Goal: Find specific page/section: Find specific page/section

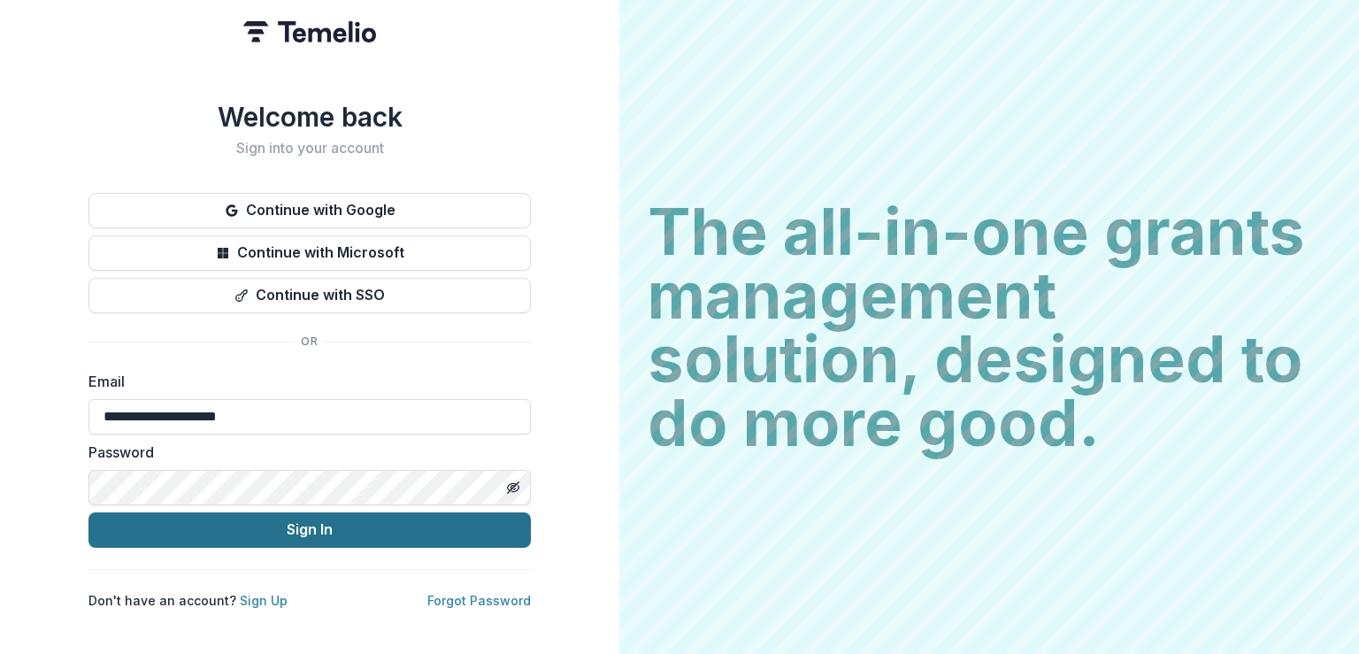
click at [223, 512] on button "Sign In" at bounding box center [309, 529] width 442 height 35
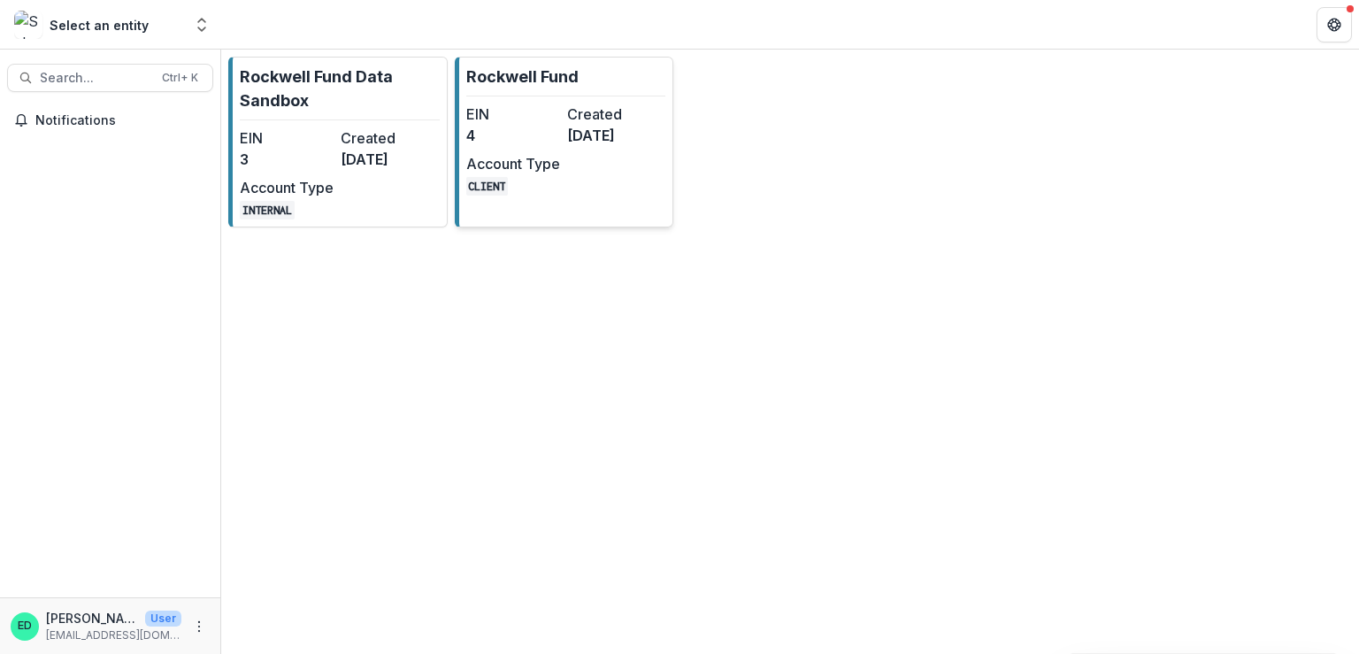
click at [556, 127] on dd "4" at bounding box center [513, 135] width 94 height 21
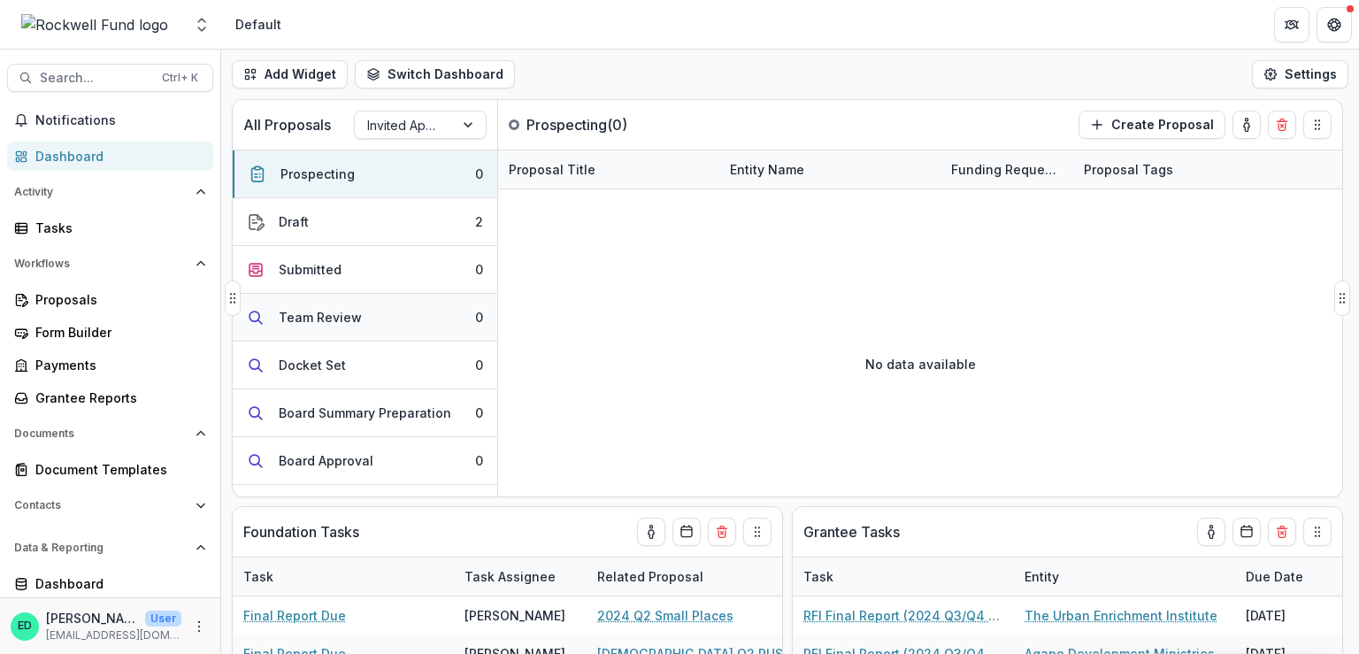
scroll to position [223, 0]
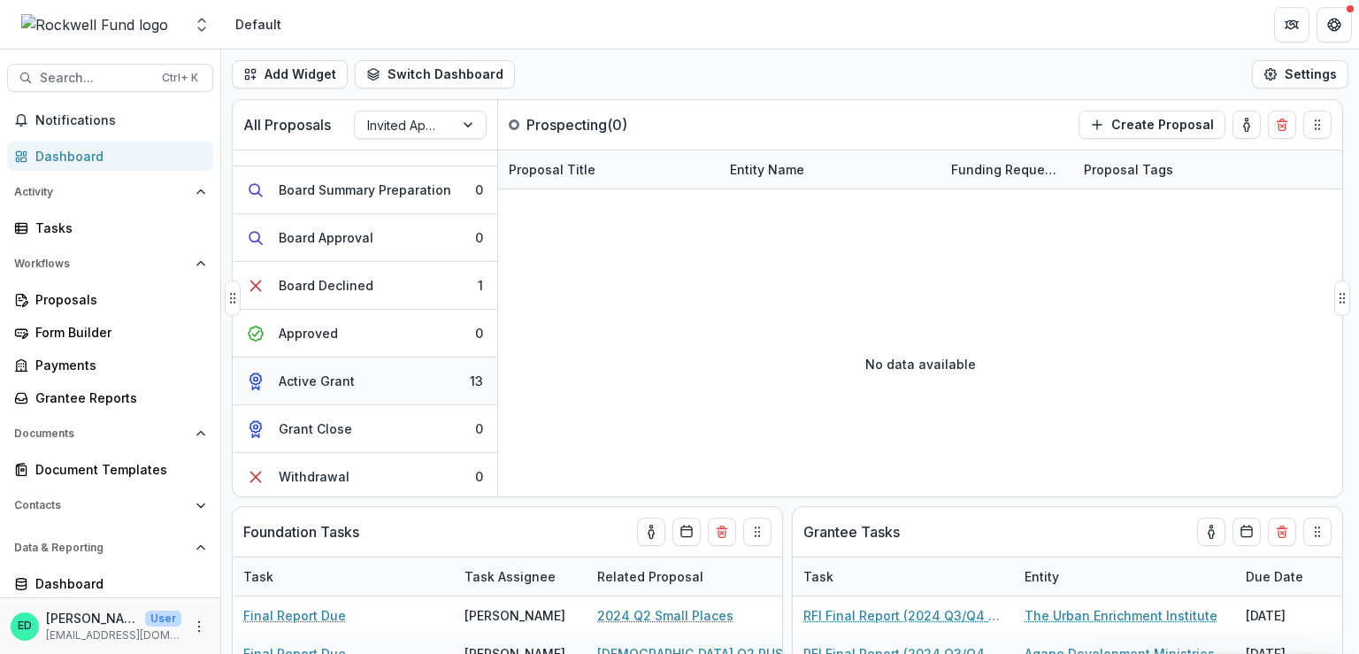
click at [365, 375] on button "Active Grant 13" at bounding box center [365, 382] width 265 height 48
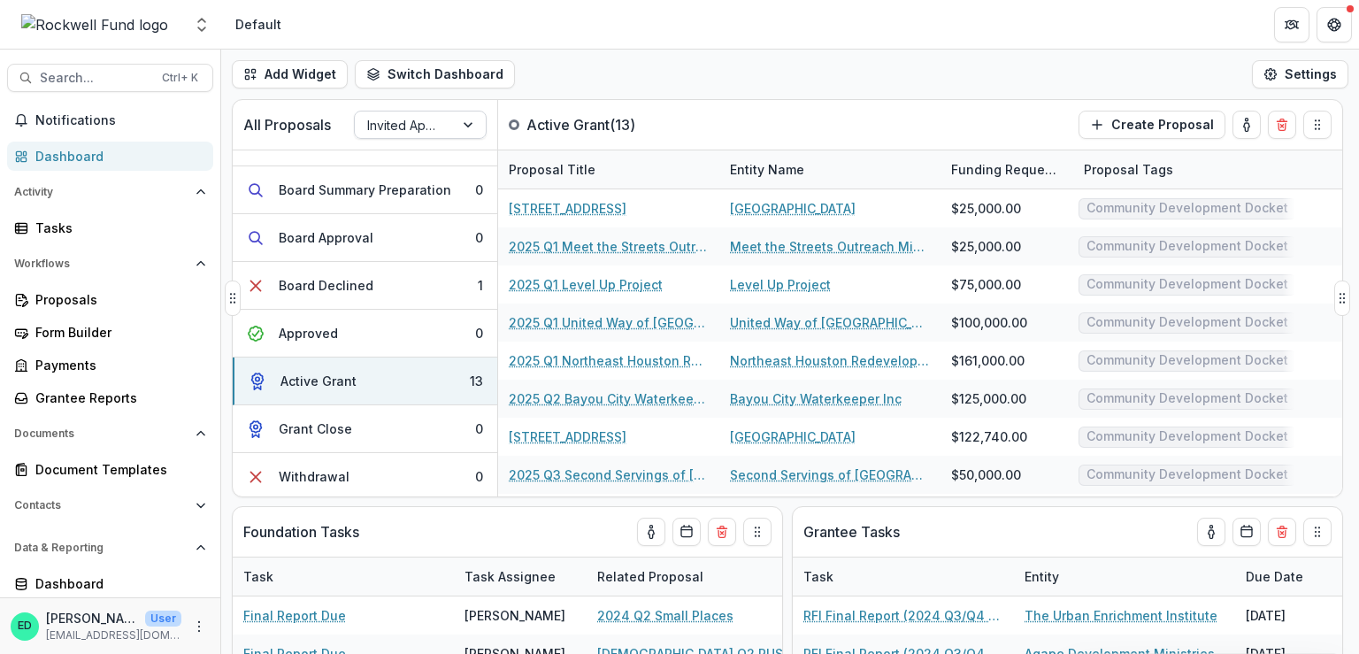
click at [430, 128] on div at bounding box center [404, 125] width 74 height 22
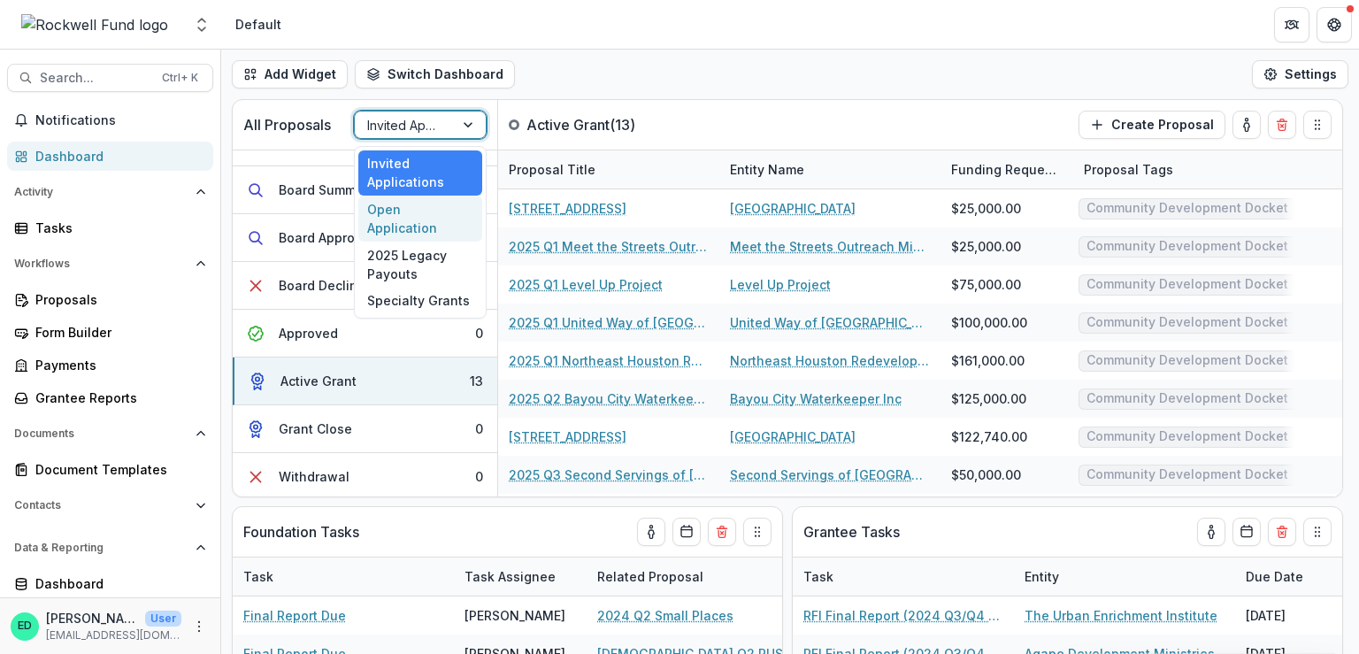
click at [430, 213] on div "Open Application" at bounding box center [420, 219] width 124 height 46
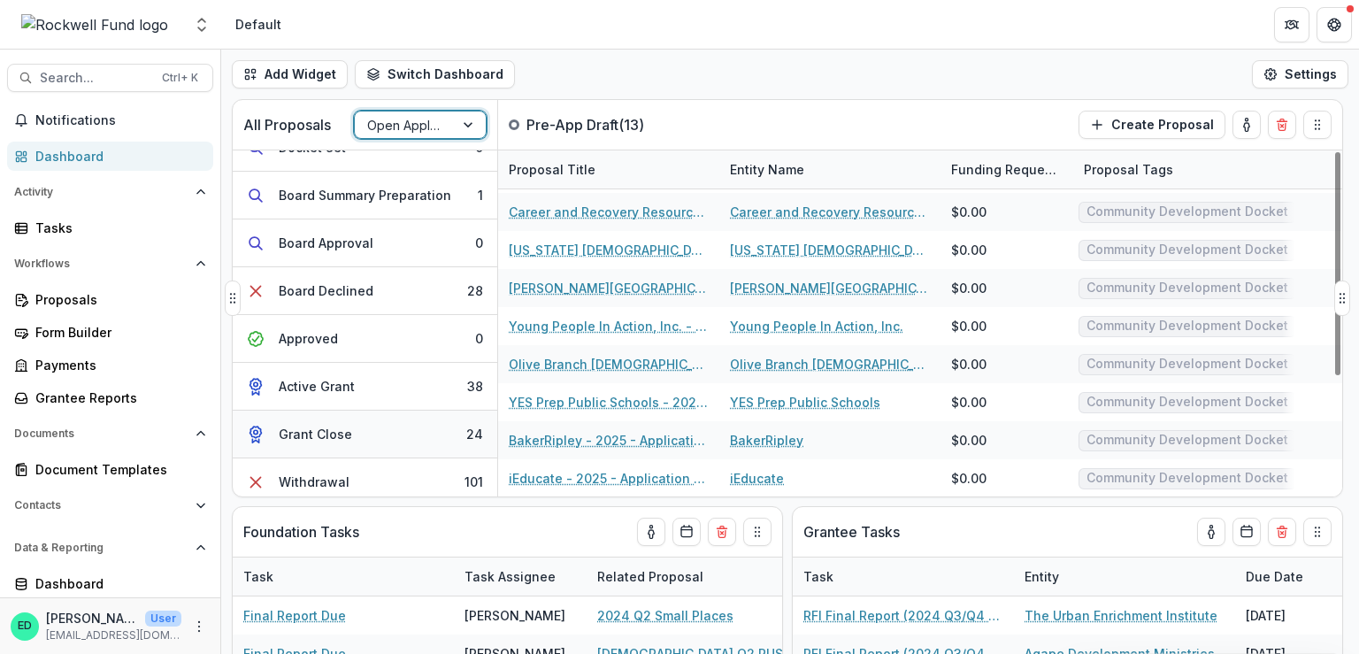
scroll to position [271, 0]
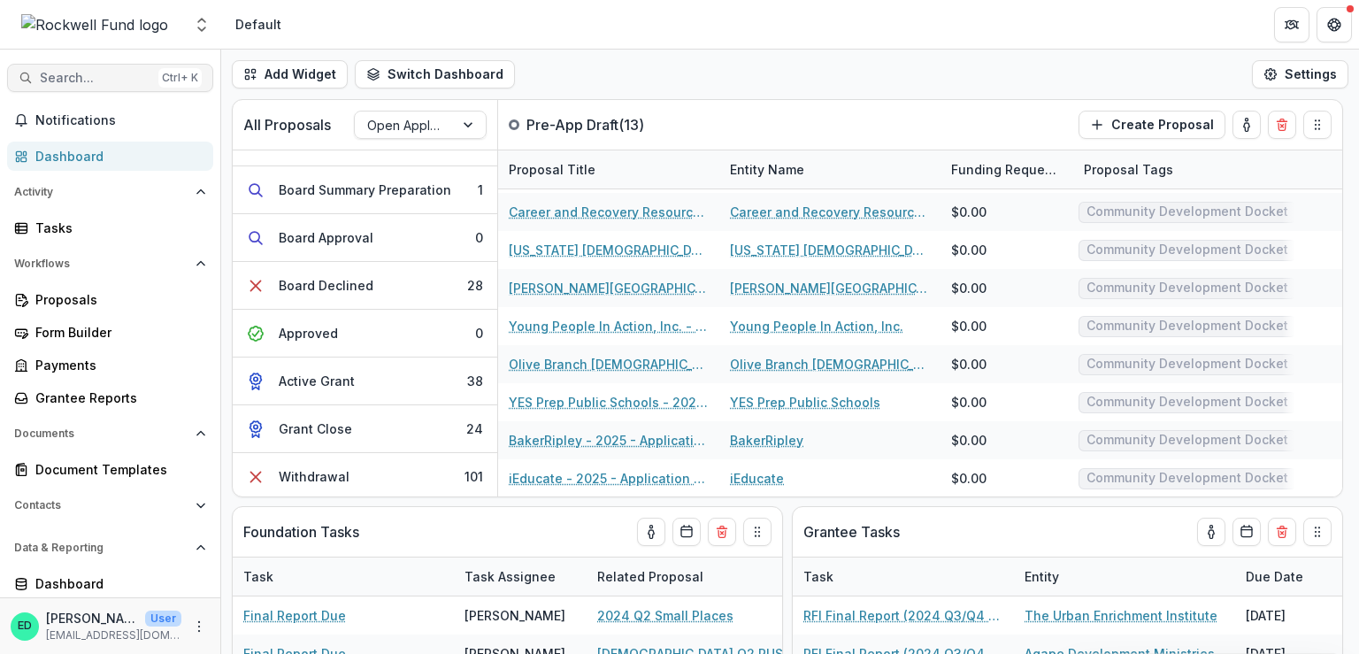
click at [132, 67] on button "Search... Ctrl + K" at bounding box center [110, 78] width 206 height 28
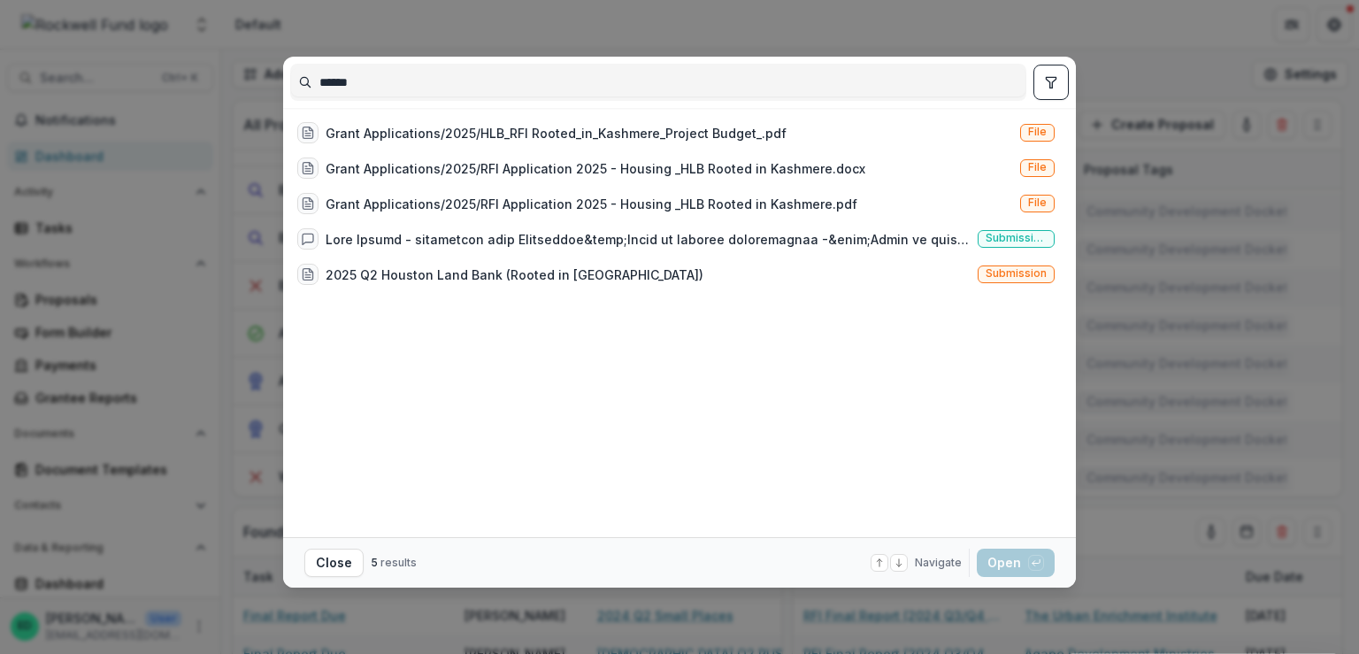
type input "******"
click at [342, 22] on div "****** Grant Applications/2025/HLB_RFI Rooted_in_Kashmere_Project Budget_.pdf F…" at bounding box center [679, 327] width 1359 height 654
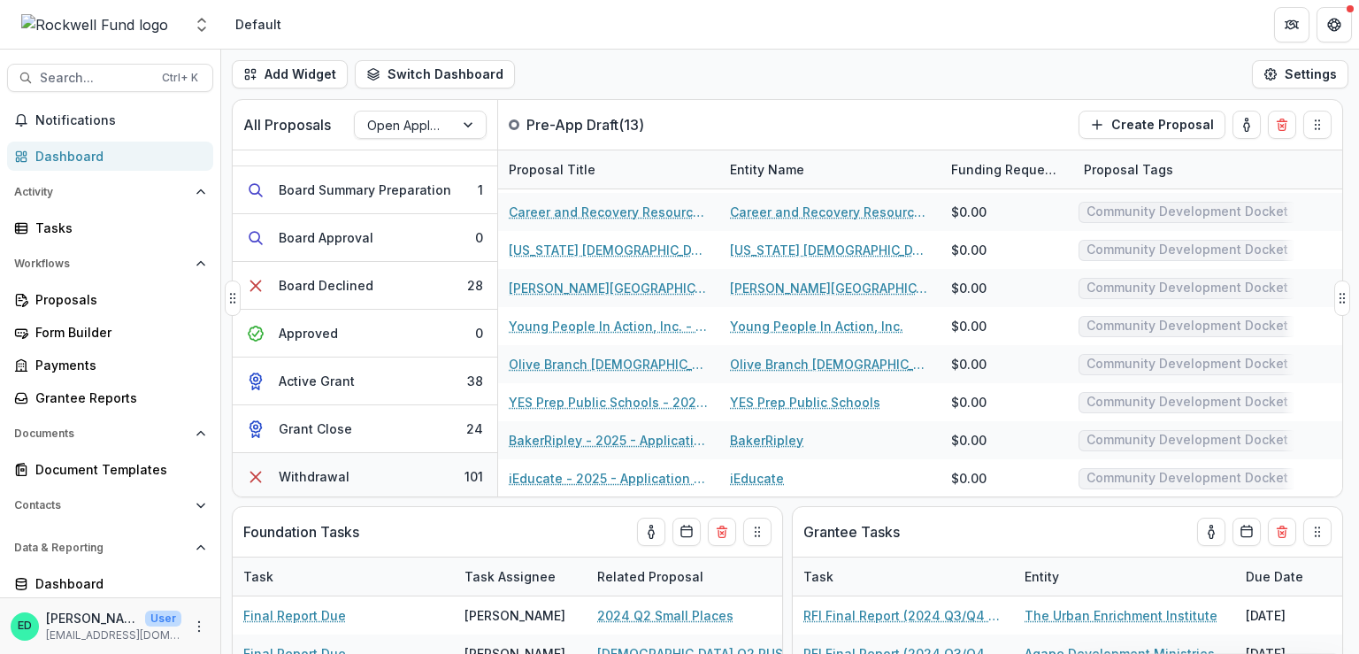
click at [376, 463] on button "Withdrawal 101" at bounding box center [365, 476] width 265 height 47
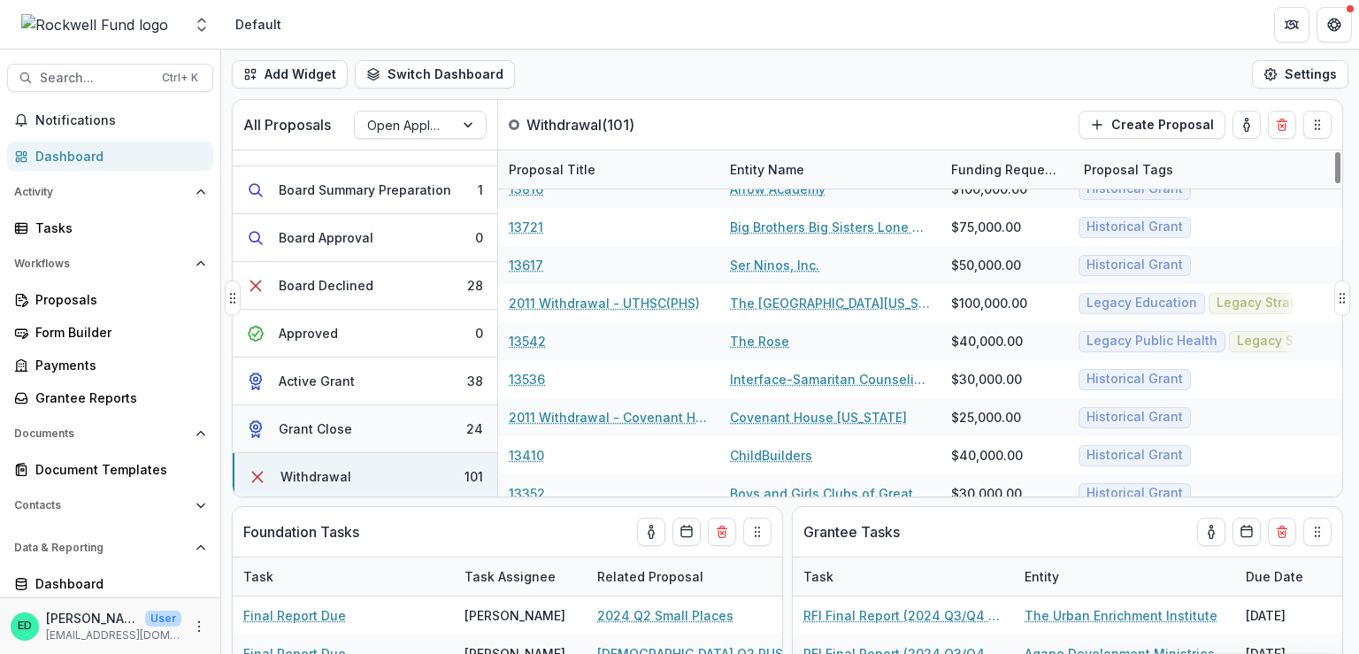
click at [367, 422] on button "Grant Close 24" at bounding box center [365, 429] width 265 height 48
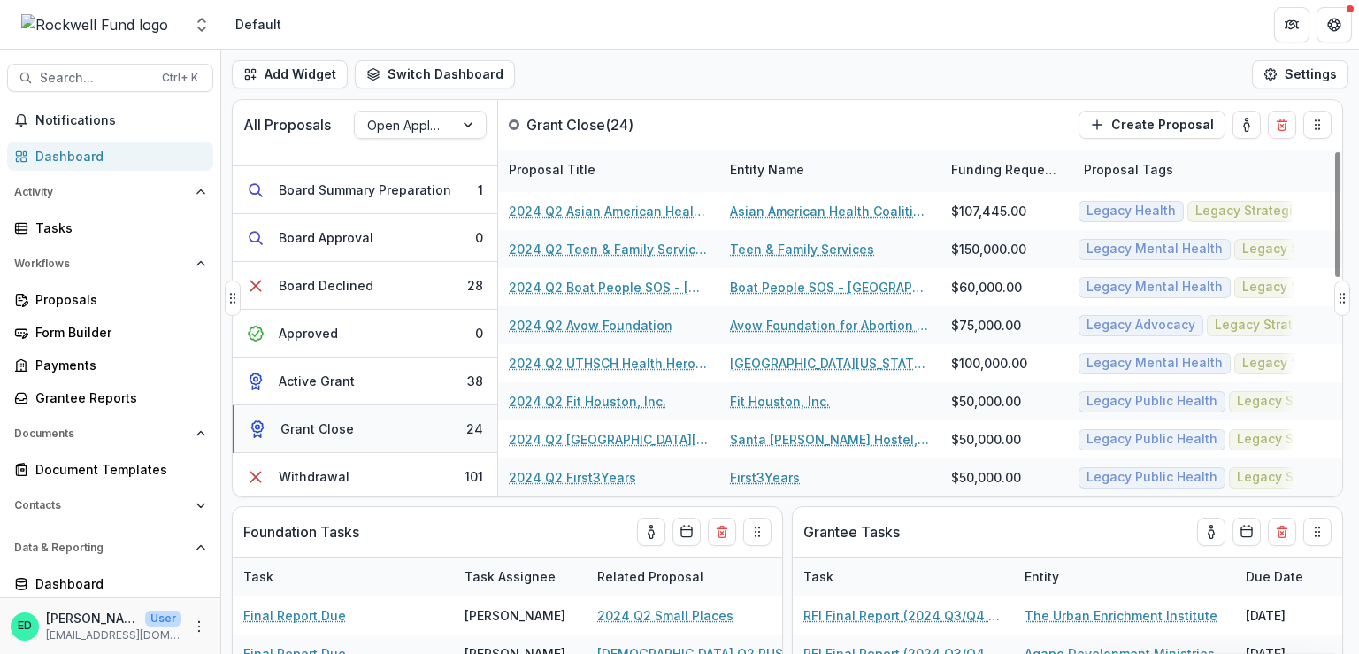
scroll to position [605, 0]
click at [358, 381] on button "Active Grant 38" at bounding box center [365, 382] width 265 height 48
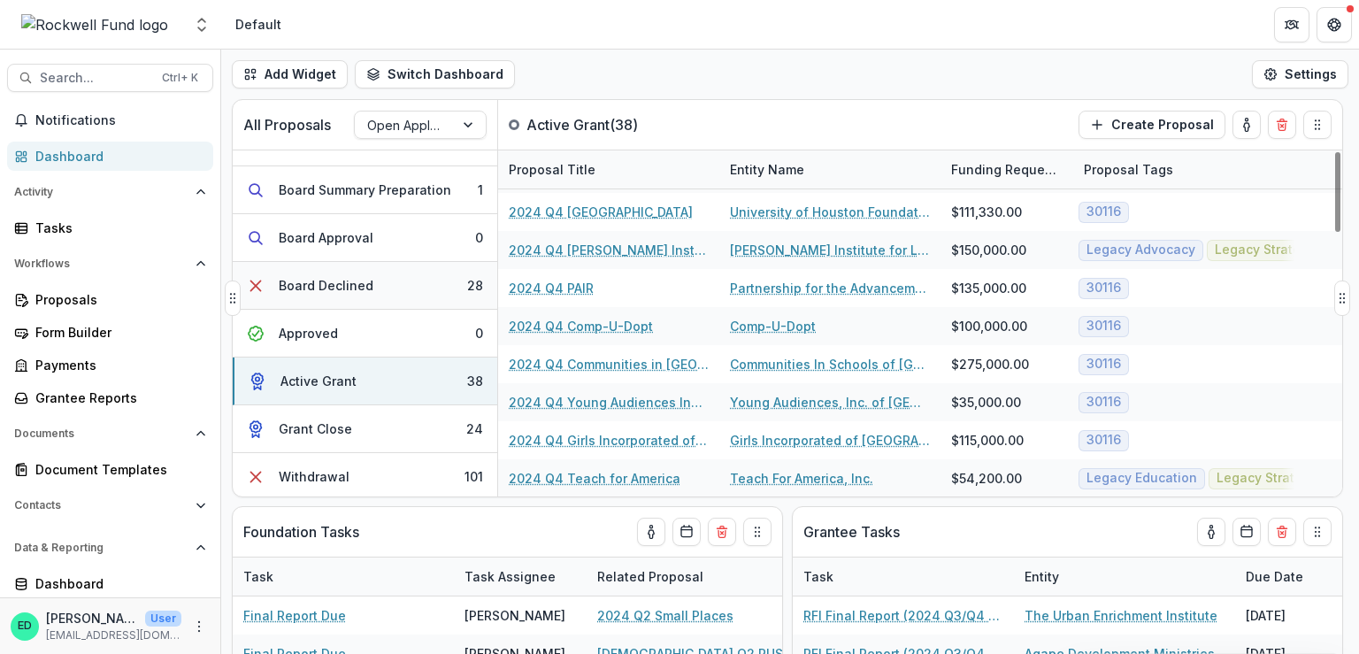
click at [358, 288] on div "Board Declined" at bounding box center [326, 285] width 95 height 19
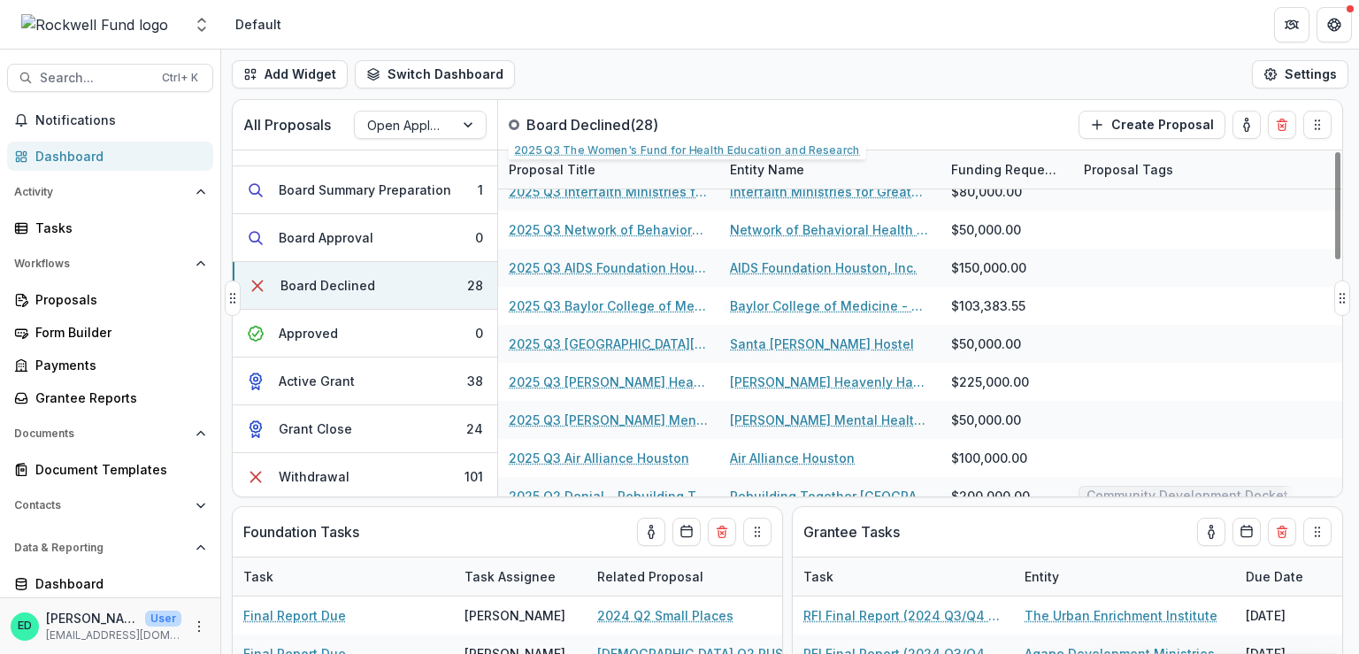
scroll to position [757, 0]
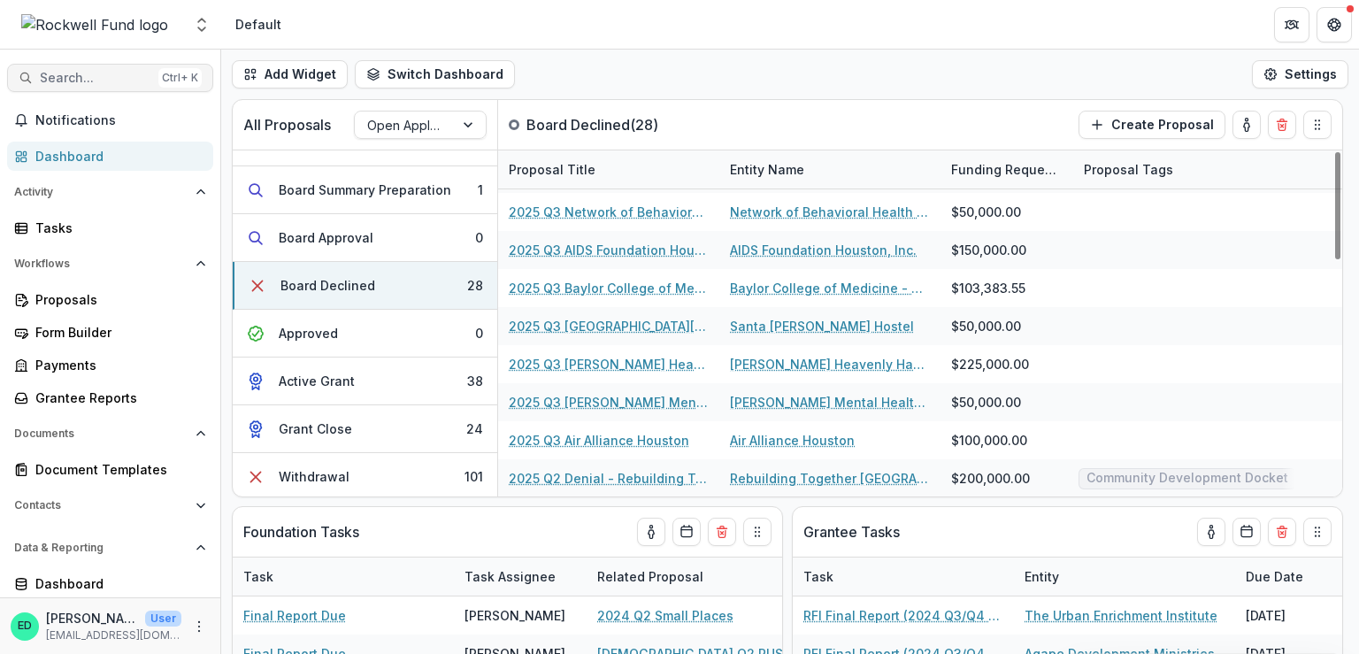
click at [111, 79] on span "Search..." at bounding box center [95, 78] width 111 height 15
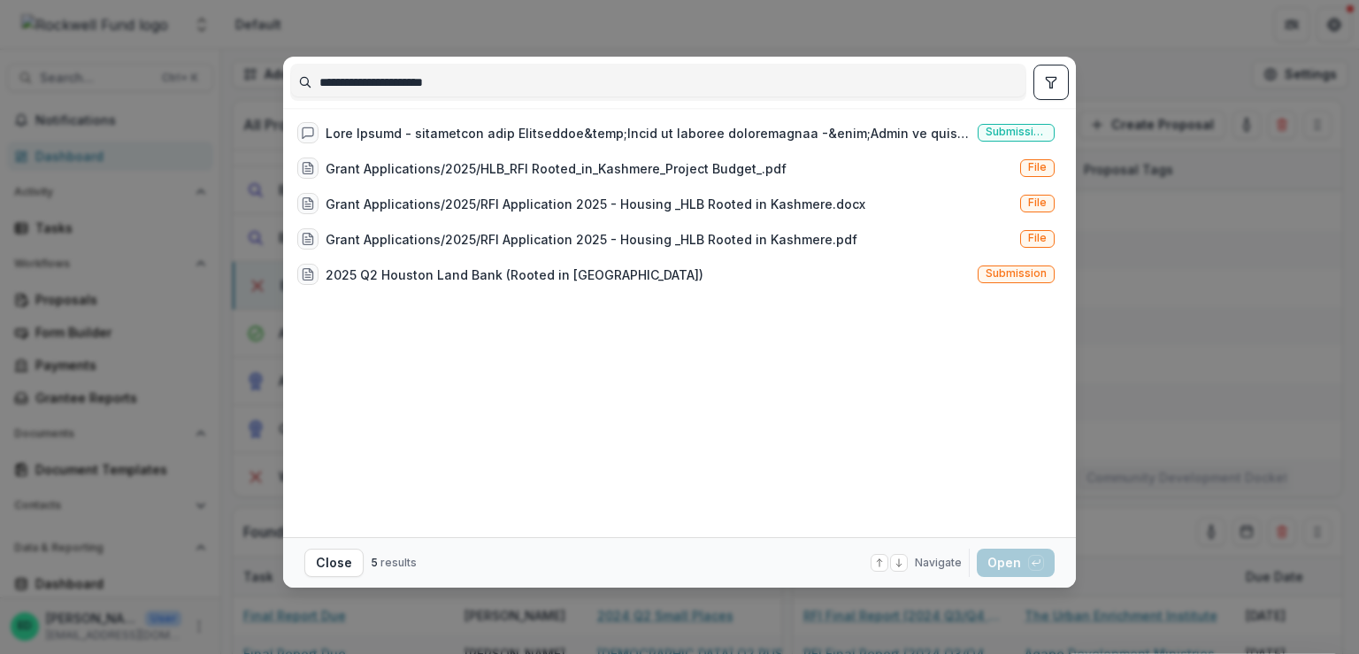
type input "**********"
click at [1140, 40] on div "**********" at bounding box center [679, 327] width 1359 height 654
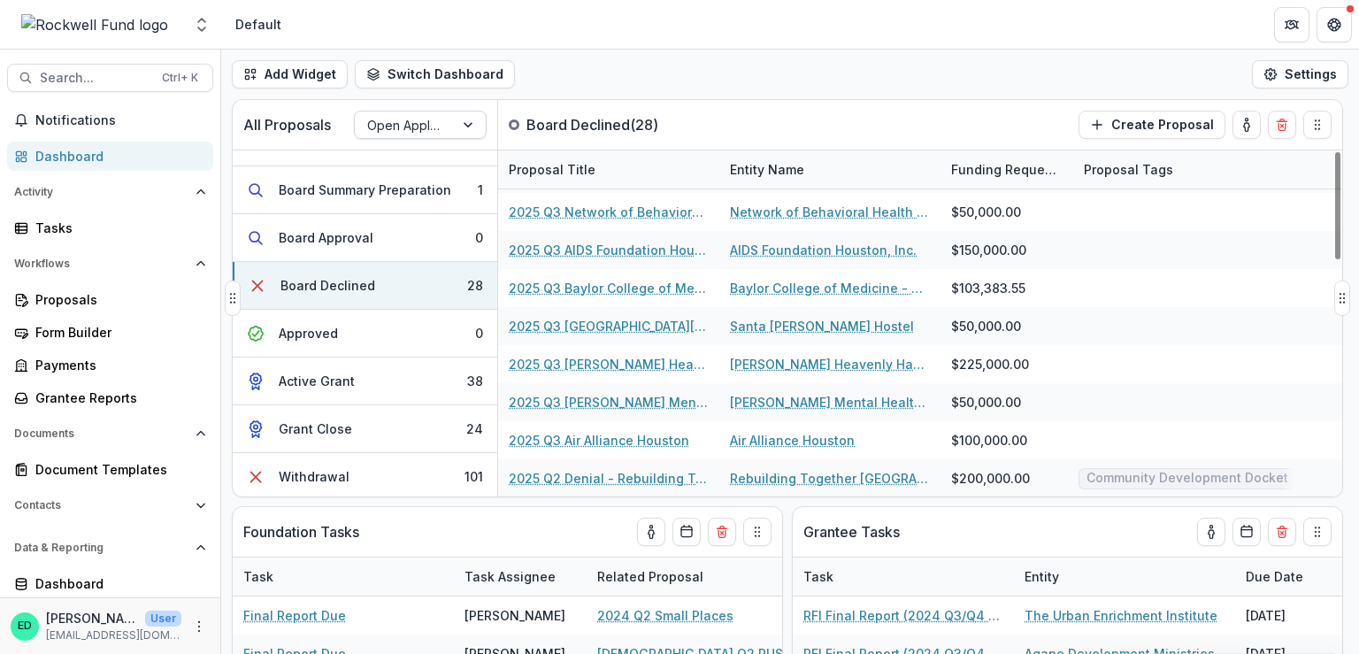
click at [463, 131] on div at bounding box center [470, 124] width 32 height 27
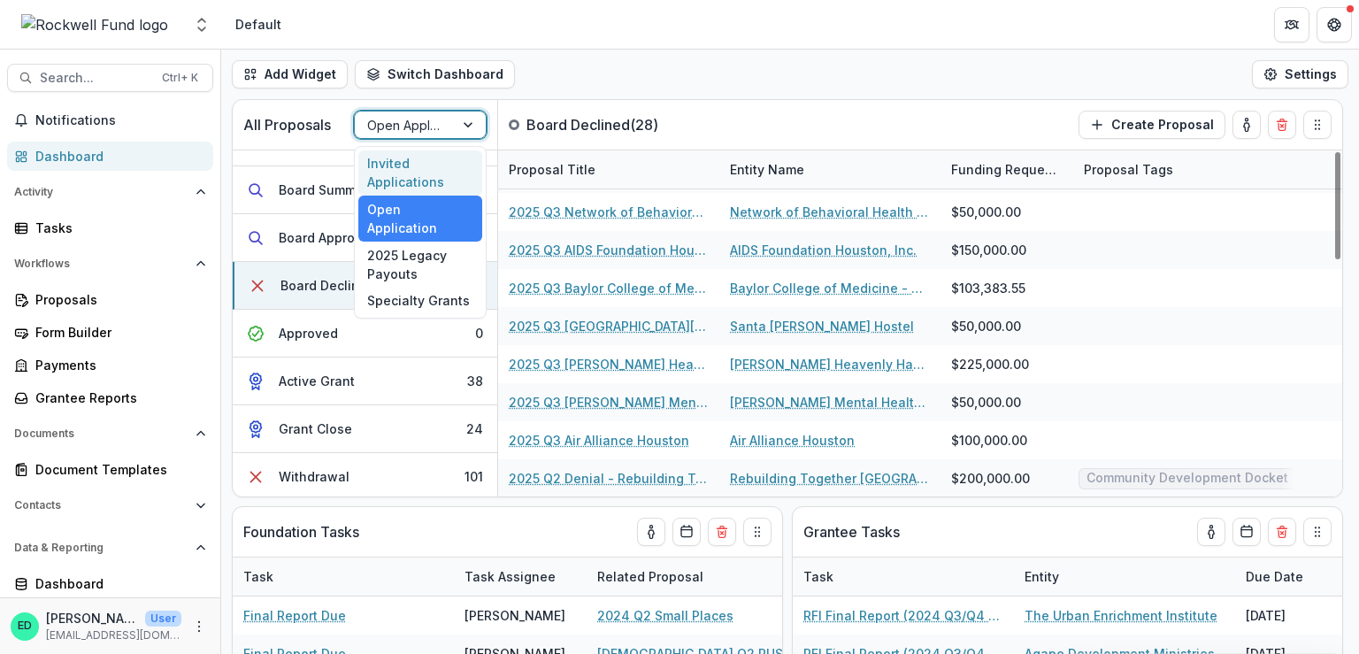
click at [662, 50] on div "Add Widget Switch Dashboard Default RCL Draft New Dashboard Settings" at bounding box center [790, 75] width 1138 height 50
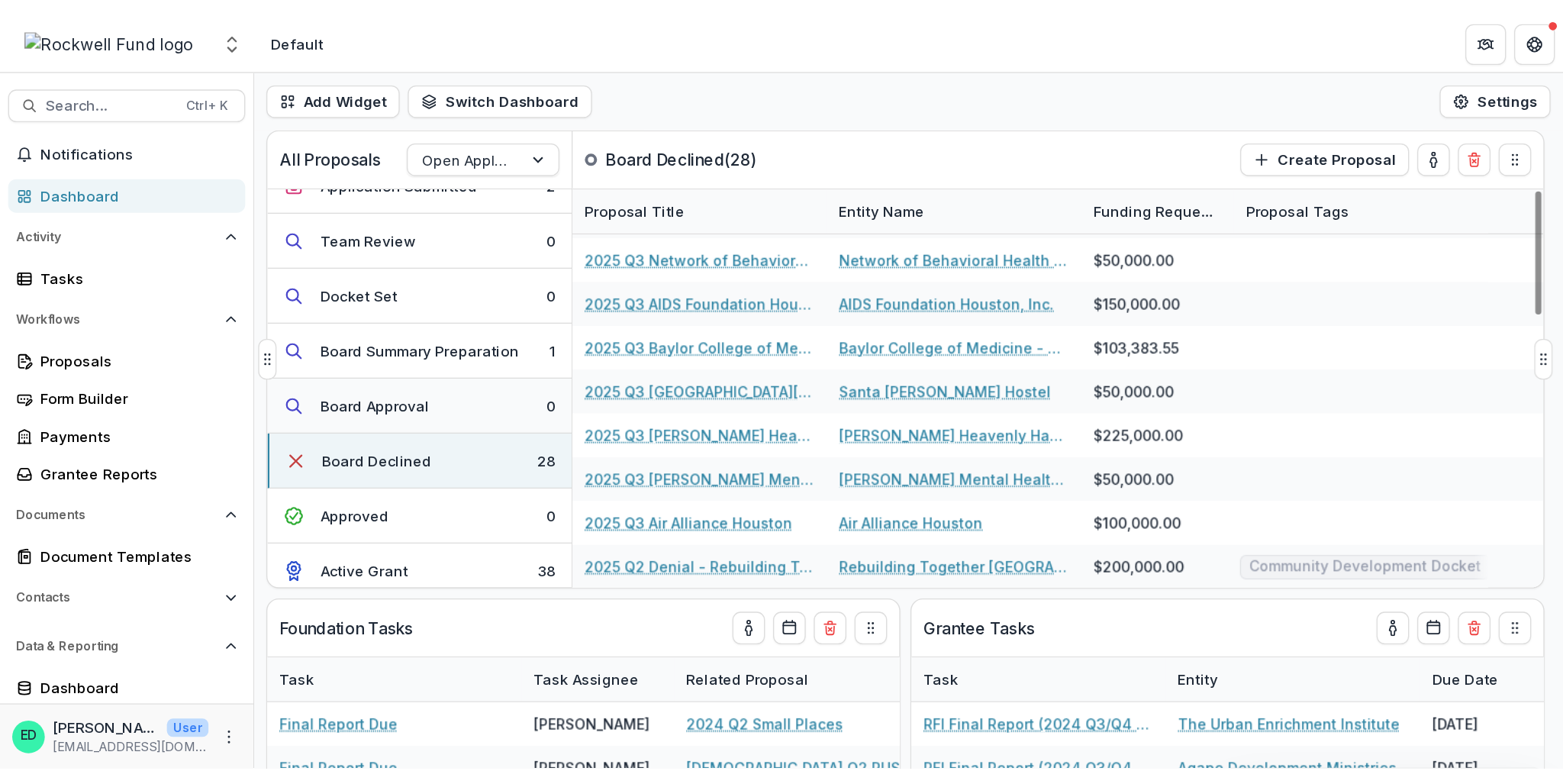
scroll to position [0, 0]
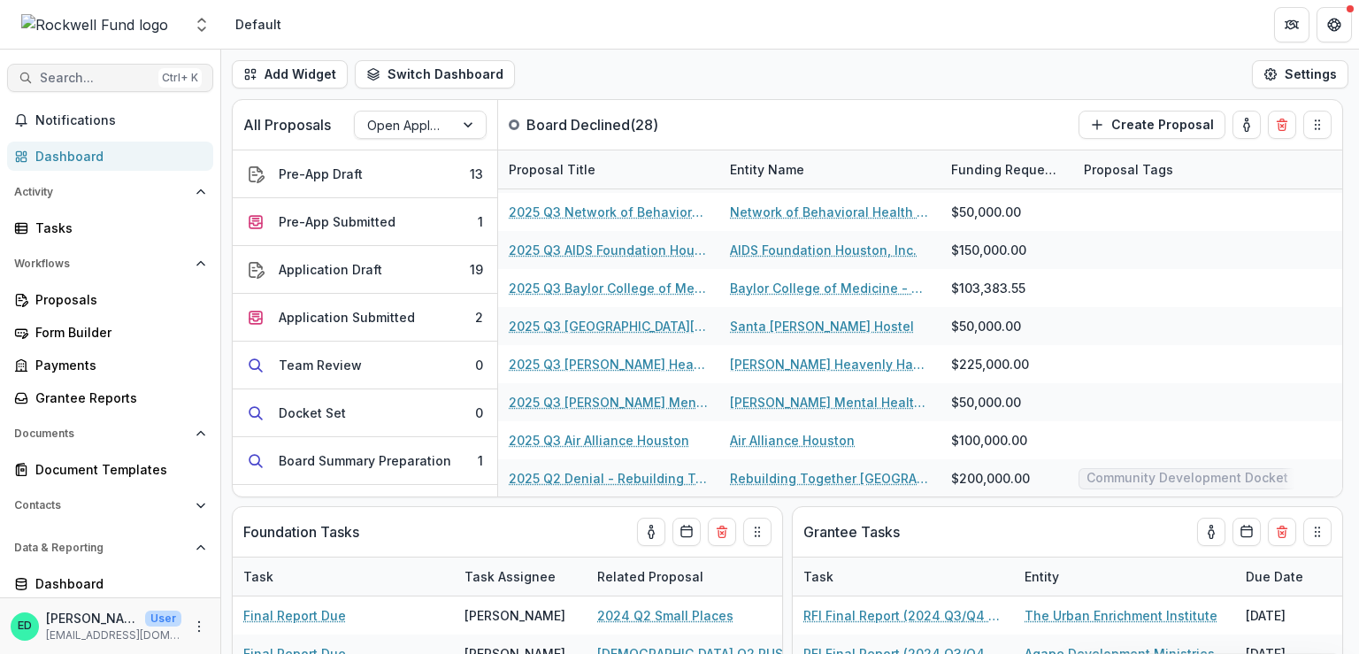
click at [50, 80] on span "Search..." at bounding box center [95, 78] width 111 height 15
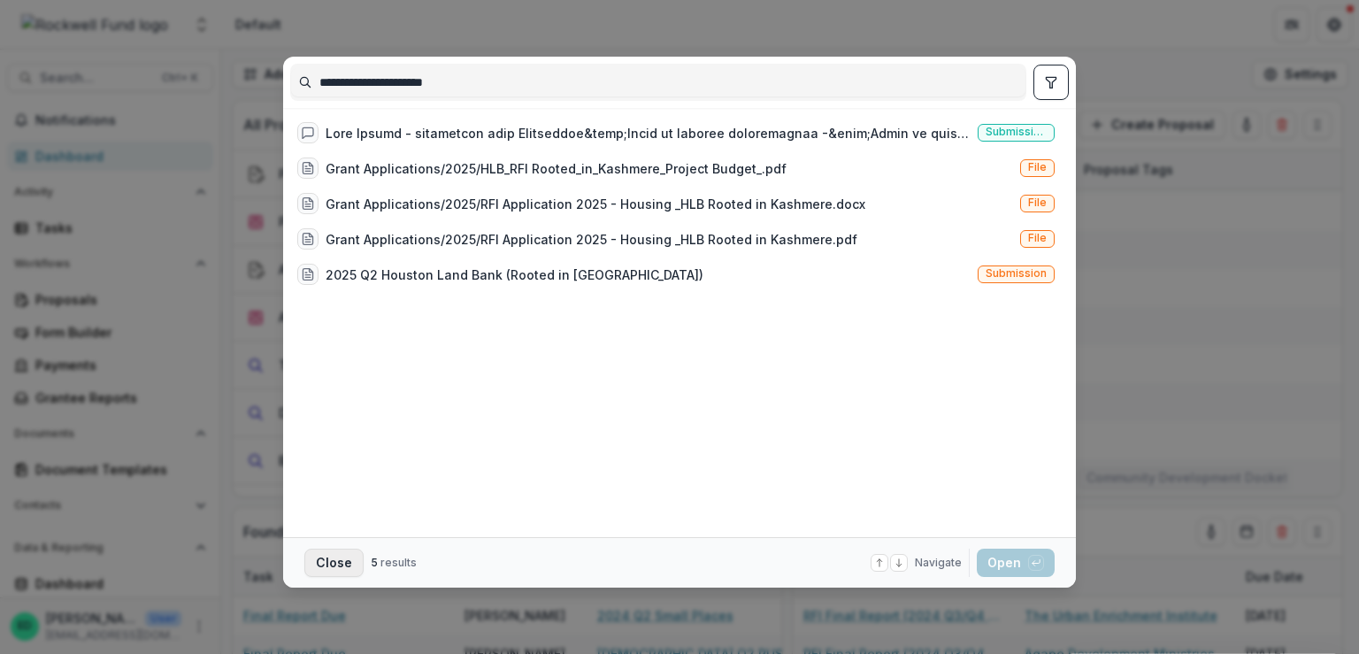
click at [322, 551] on button "Close" at bounding box center [333, 563] width 59 height 28
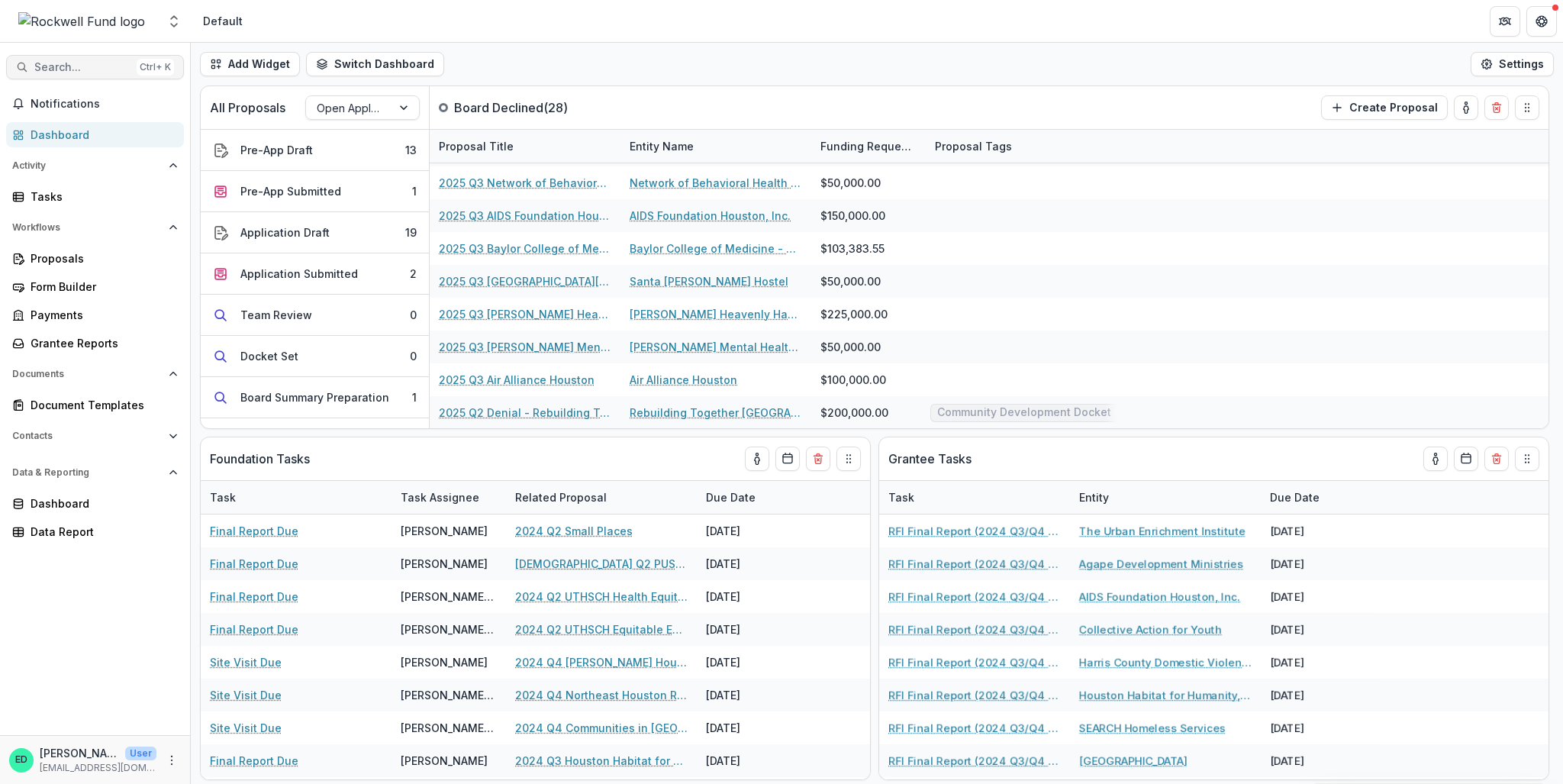
click at [86, 65] on span "Search..." at bounding box center [82, 67] width 96 height 13
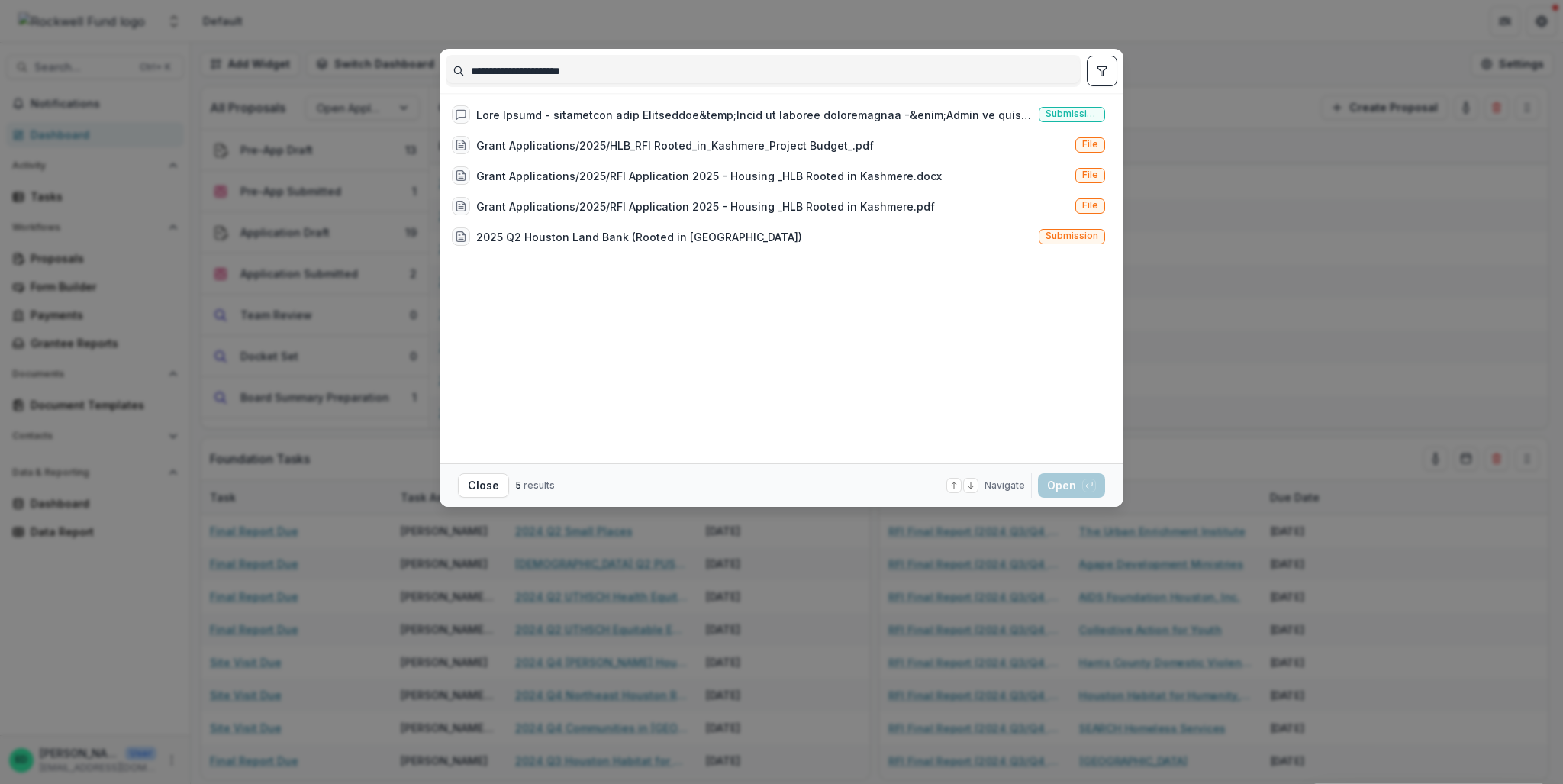
drag, startPoint x: 620, startPoint y: 68, endPoint x: 498, endPoint y: 89, distance: 123.8
click at [497, 89] on div "**********" at bounding box center [782, 71] width 672 height 44
click at [693, 114] on div at bounding box center [754, 115] width 556 height 16
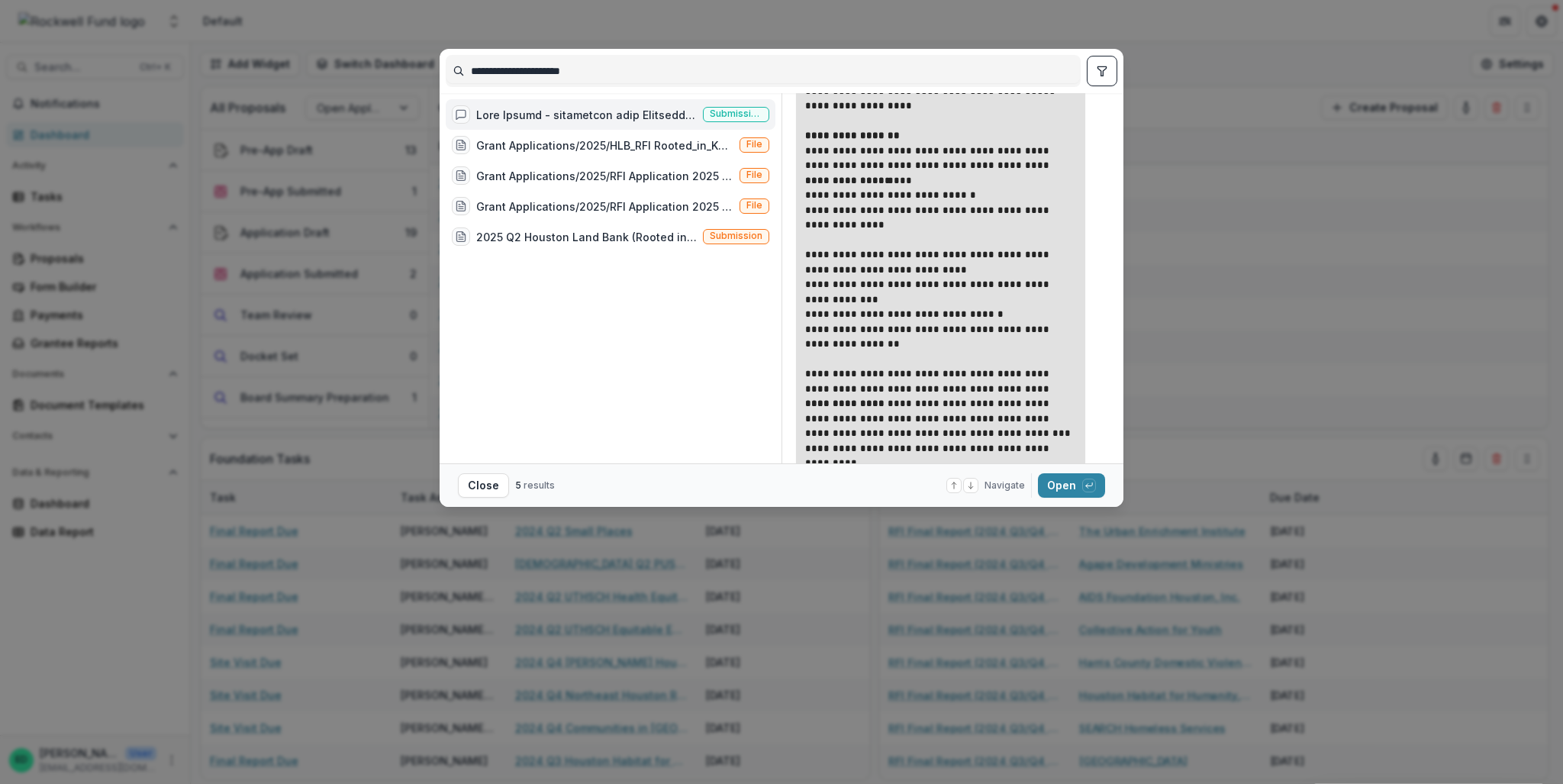
scroll to position [992, 0]
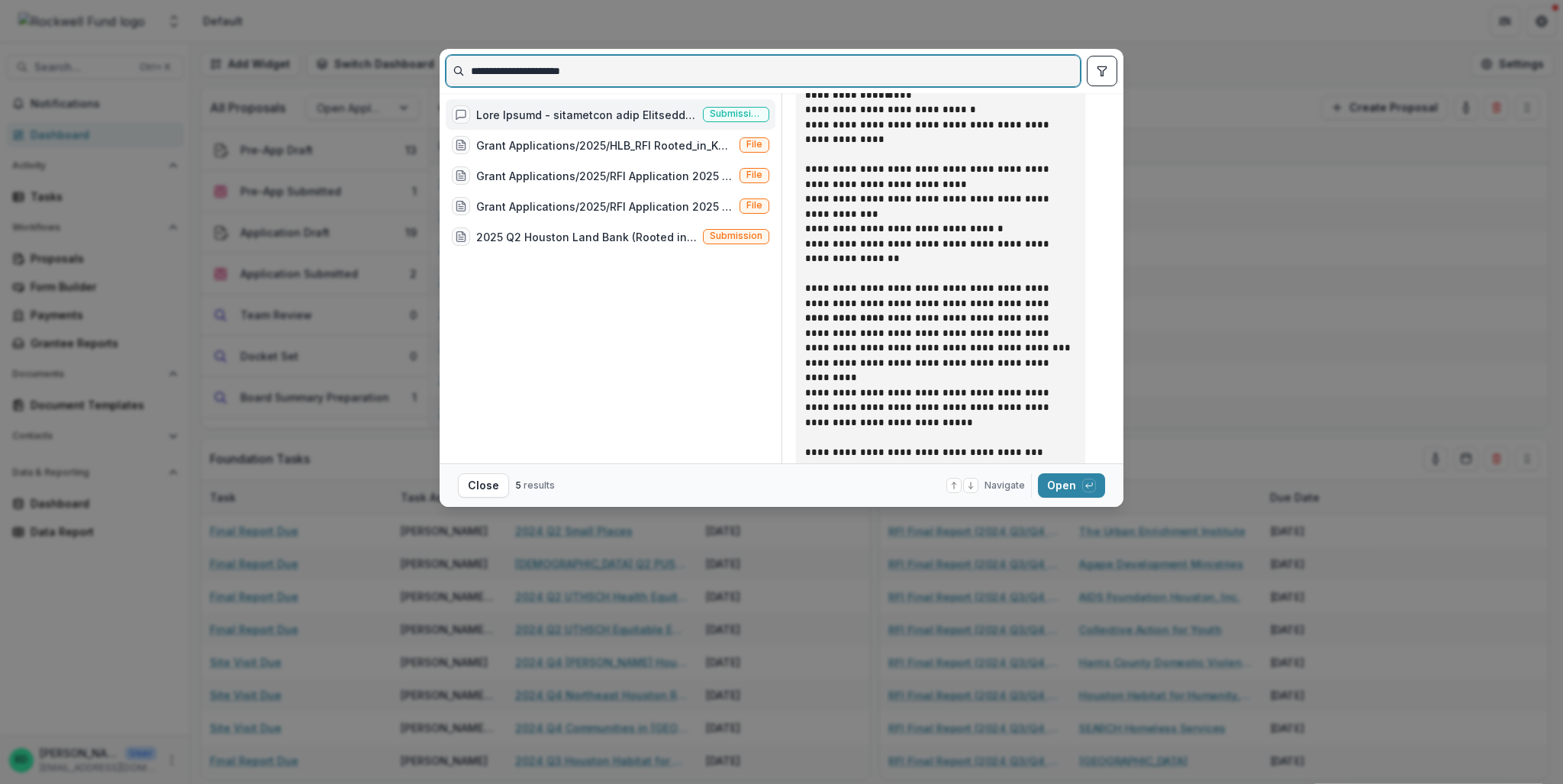
drag, startPoint x: 611, startPoint y: 72, endPoint x: 507, endPoint y: 80, distance: 104.3
click at [507, 80] on input "**********" at bounding box center [763, 71] width 633 height 24
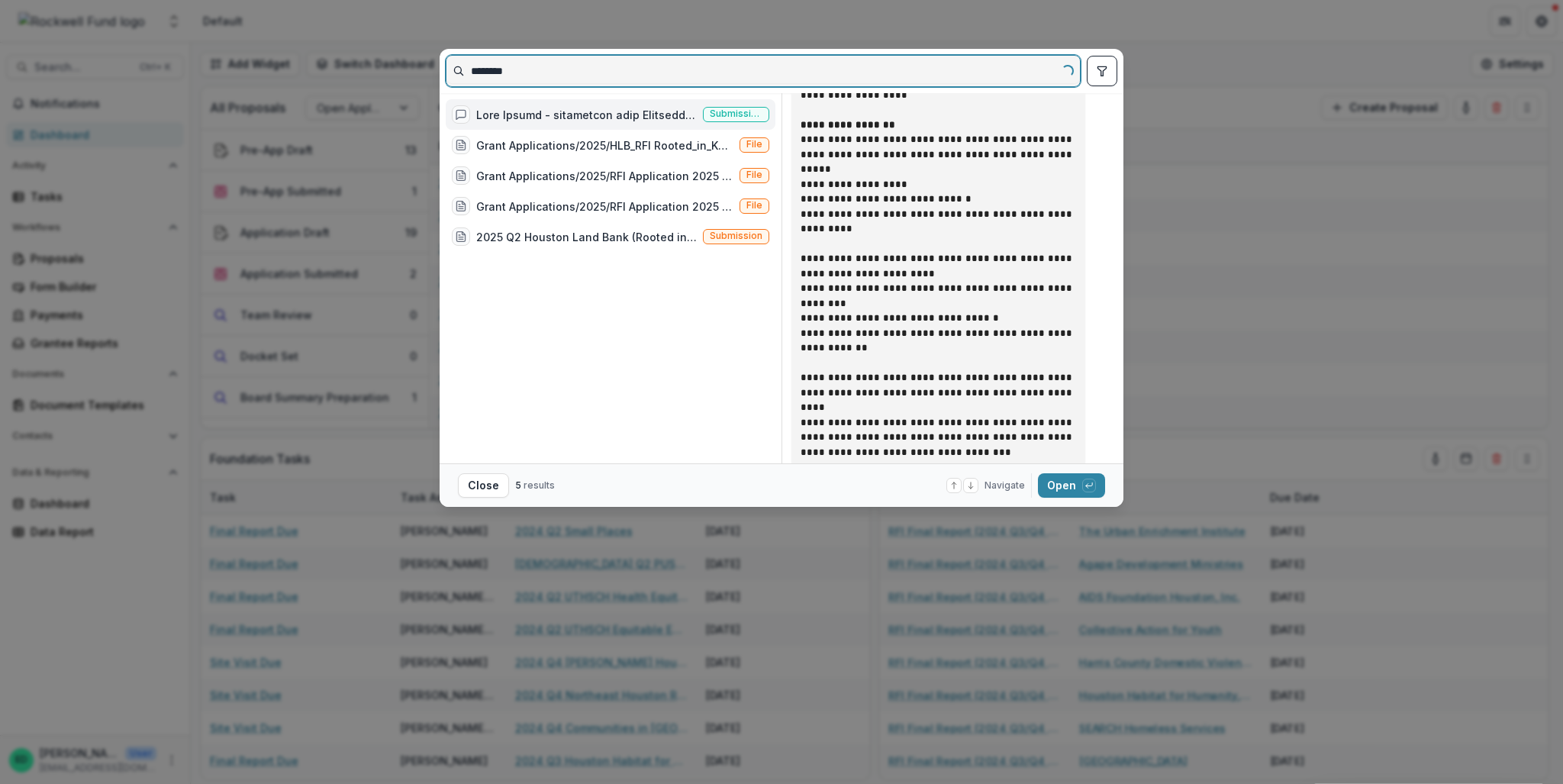
scroll to position [0, 0]
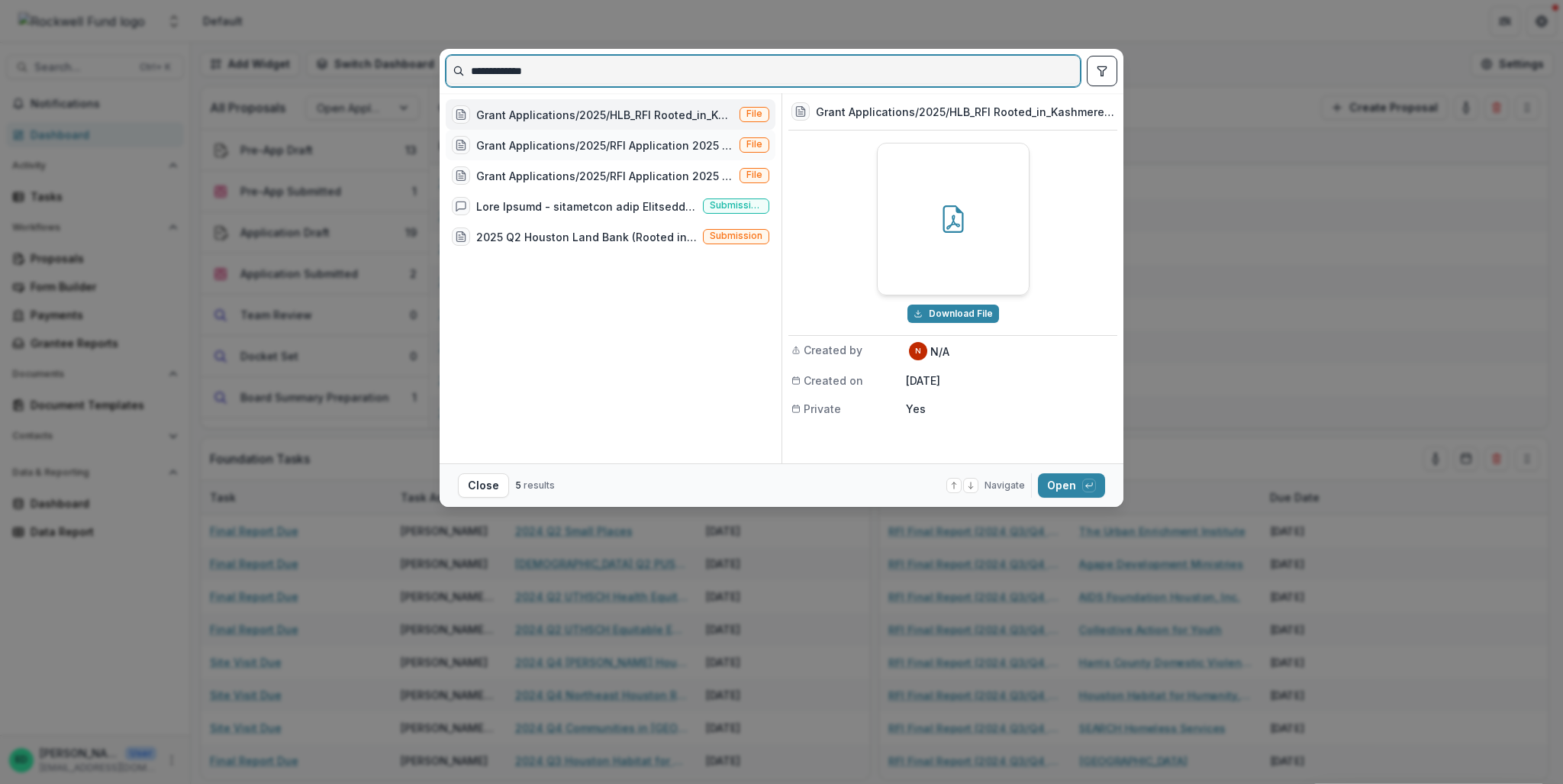
type input "**********"
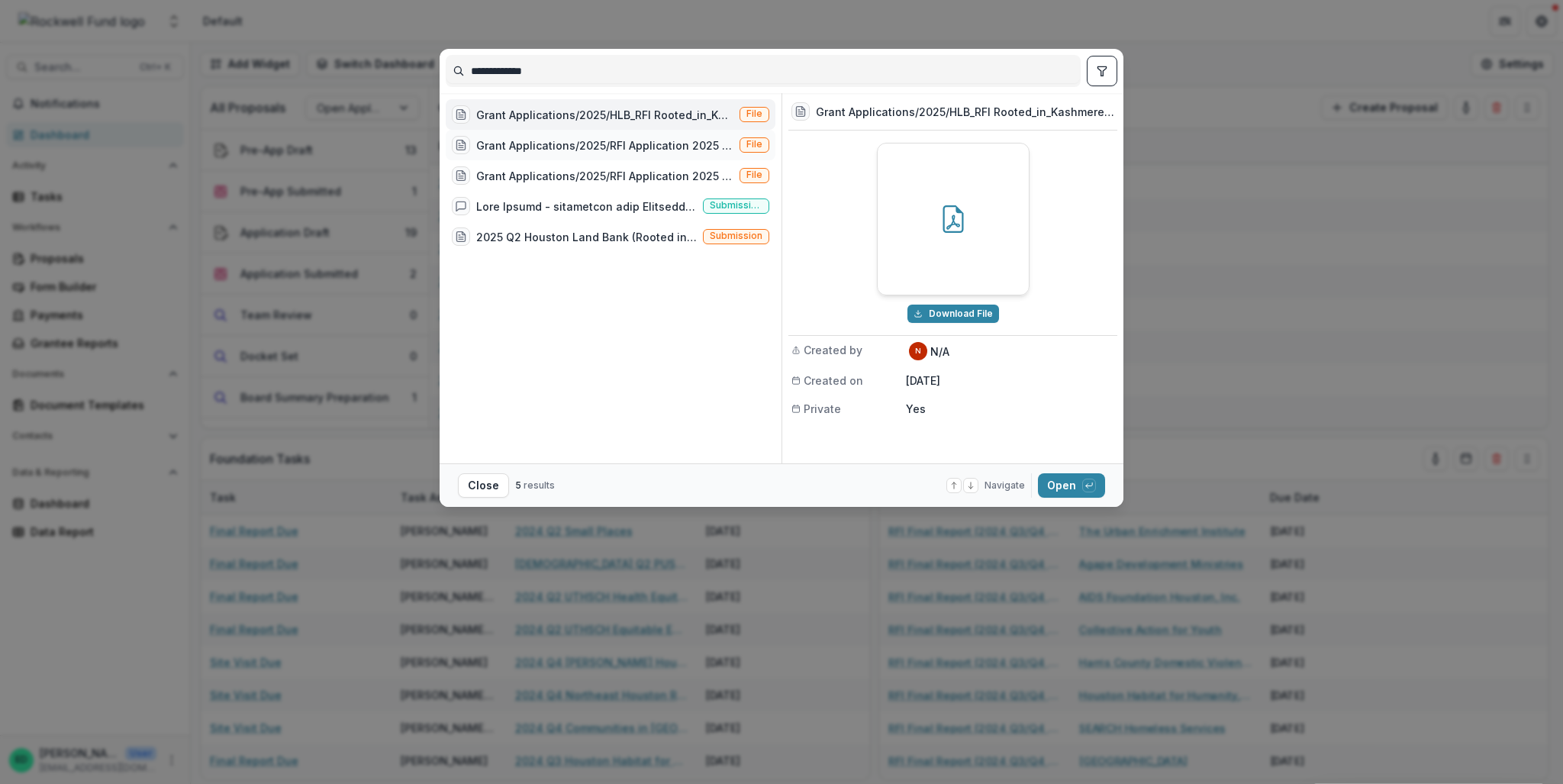
click at [599, 148] on div "Grant Applications/2025/RFI Application 2025 - Housing _HLB Rooted in Kashmere.…" at bounding box center [605, 145] width 257 height 16
click at [592, 203] on div at bounding box center [587, 206] width 221 height 16
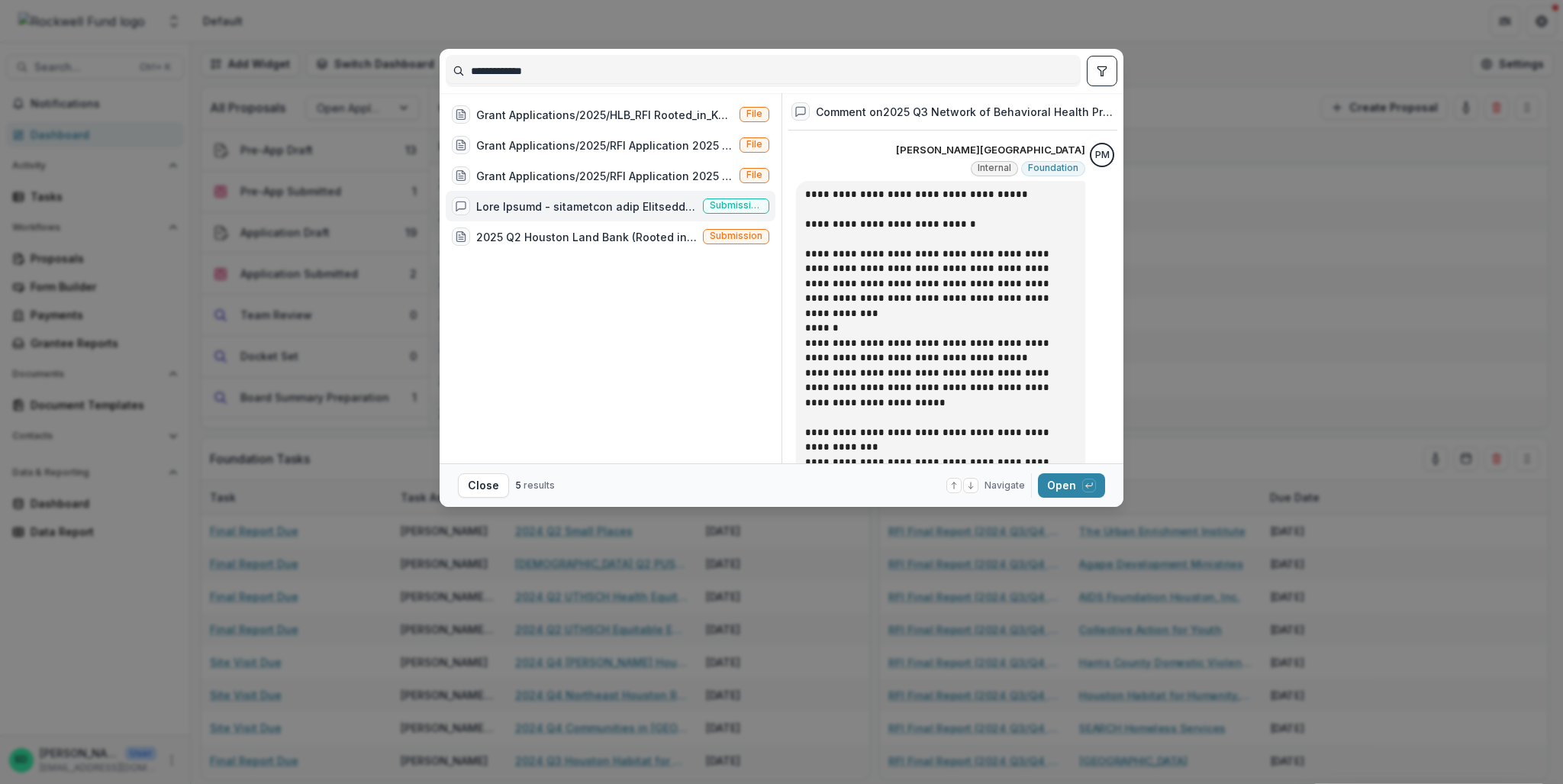
click at [847, 9] on div "**********" at bounding box center [782, 392] width 1563 height 784
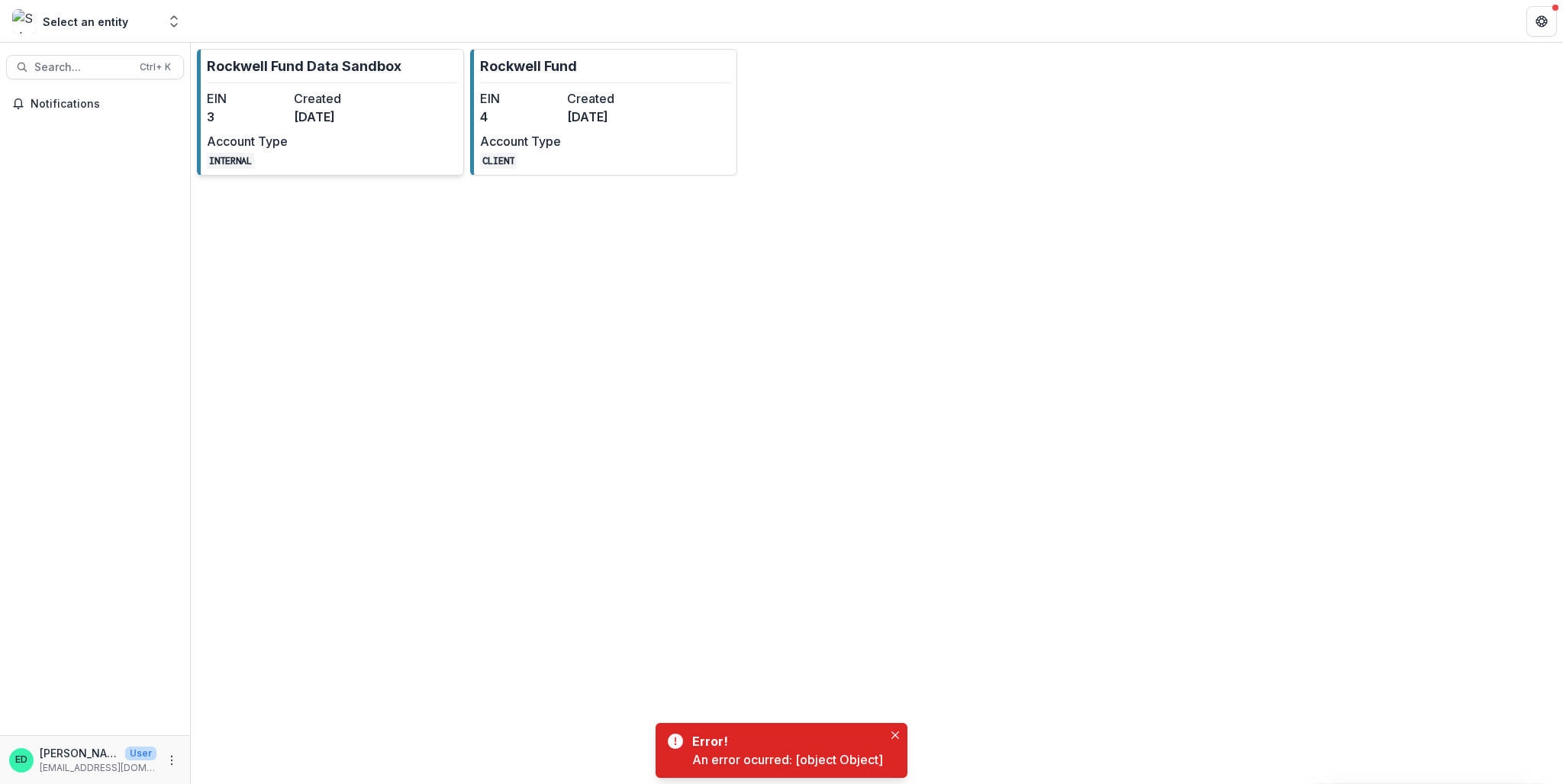
click at [346, 85] on link "Rockwell Fund Data Sandbox EIN 3 Created 4 months ago Account Type INTERNAL" at bounding box center [330, 112] width 267 height 127
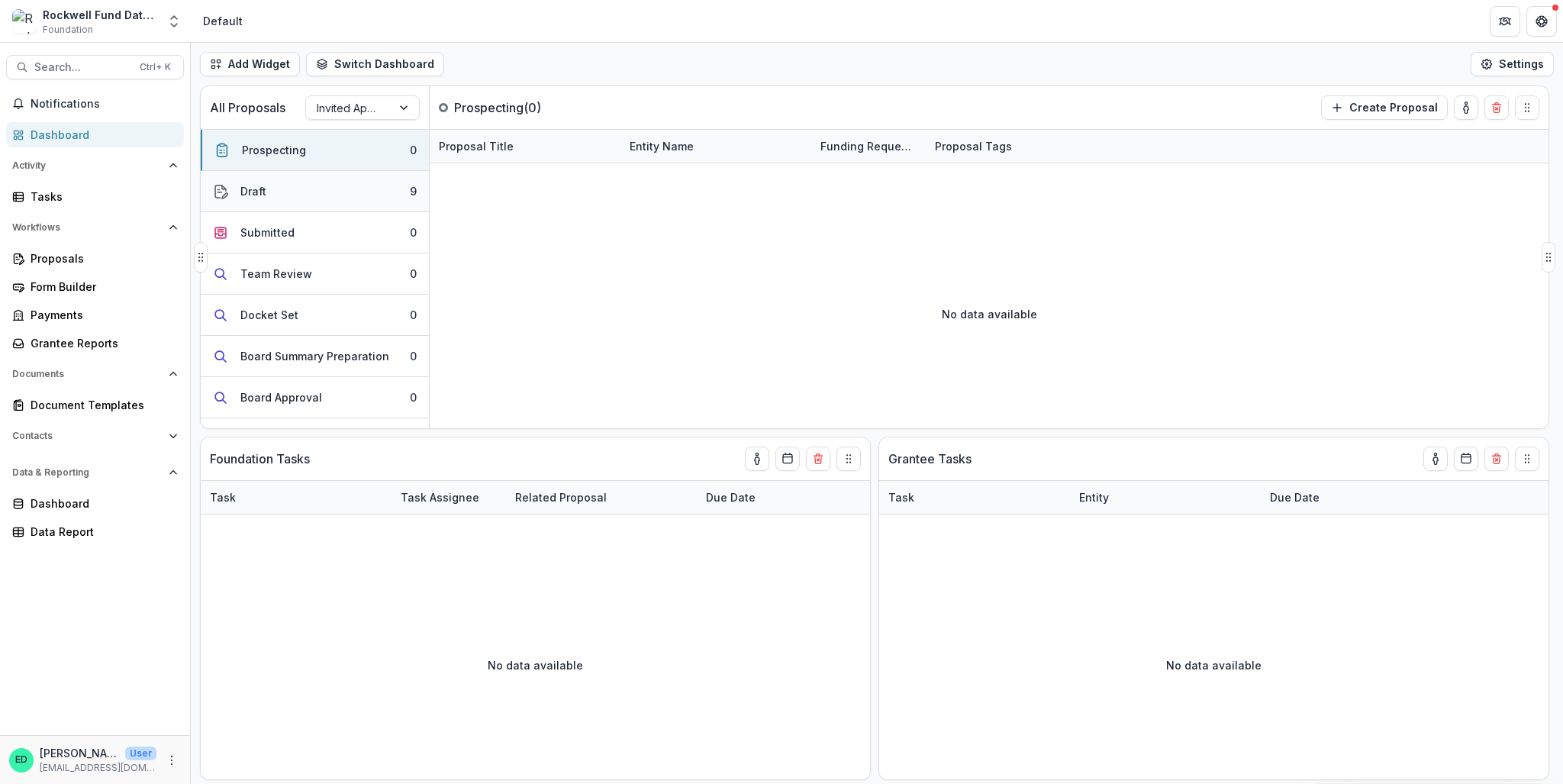
click at [342, 203] on button "Draft 9" at bounding box center [315, 191] width 229 height 41
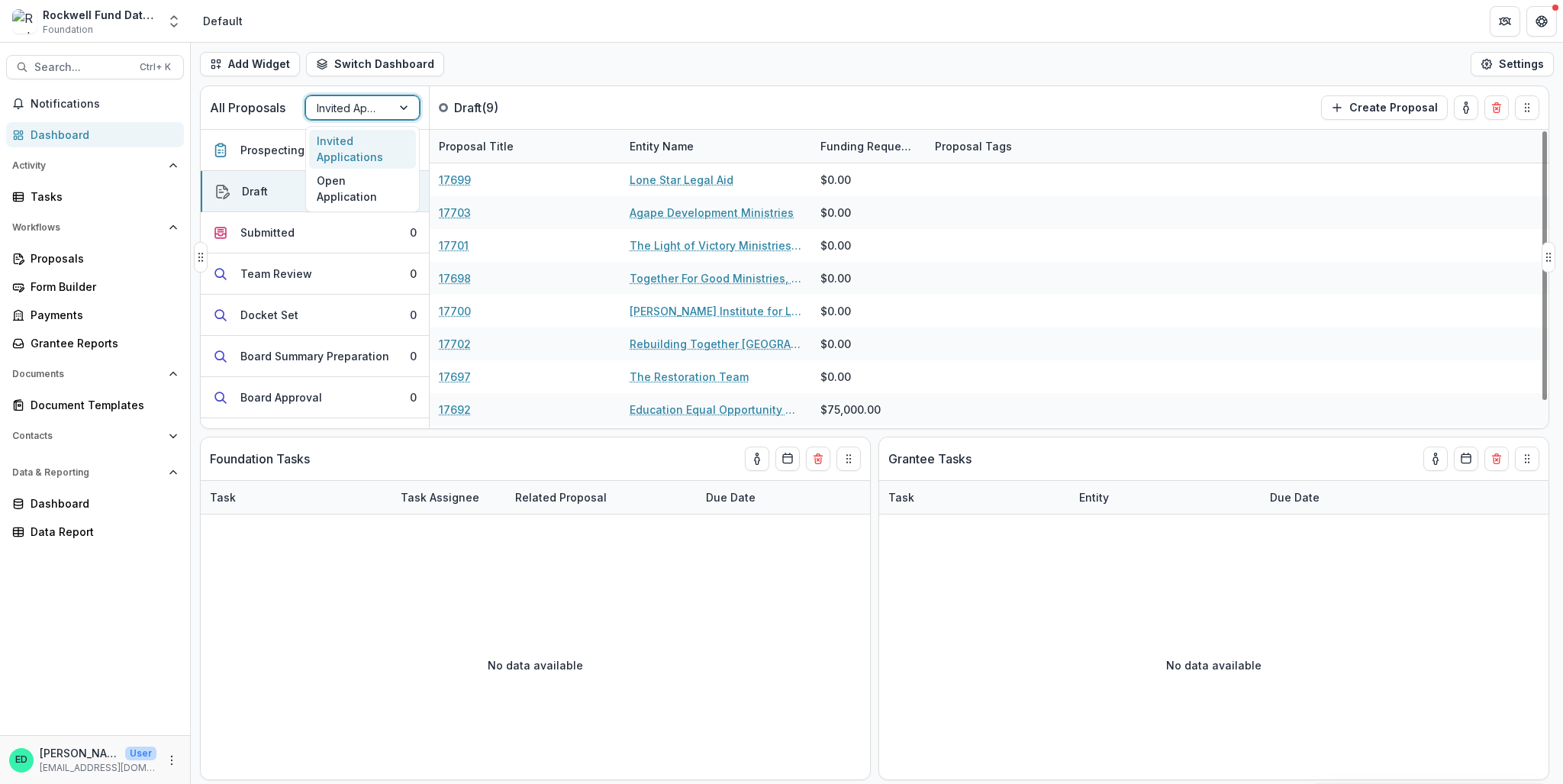
click at [338, 114] on div at bounding box center [348, 108] width 64 height 19
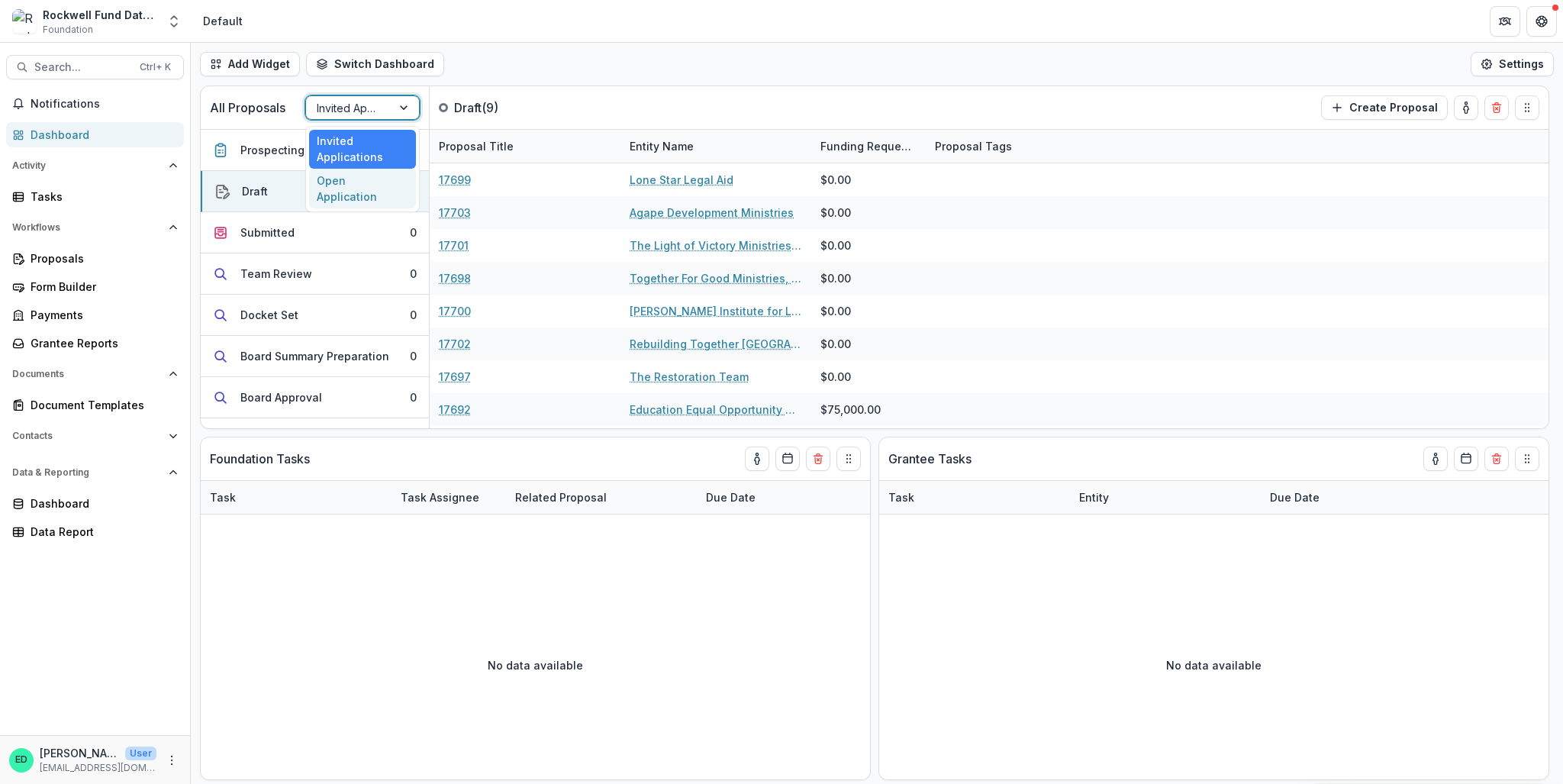
click at [367, 172] on div "Open Application" at bounding box center [362, 189] width 107 height 40
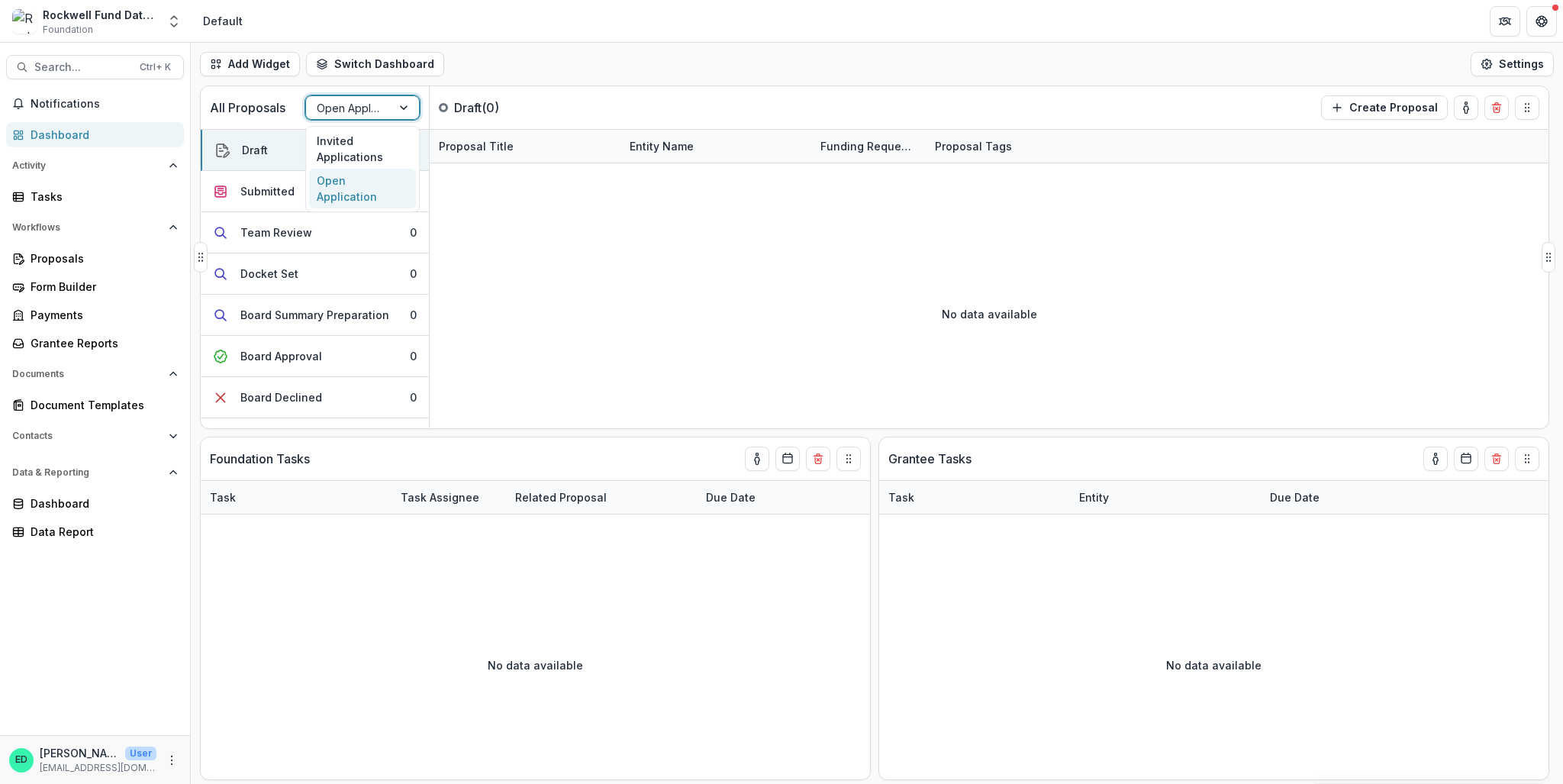
click at [354, 110] on div at bounding box center [348, 108] width 64 height 19
click at [351, 144] on div "Invited Applications" at bounding box center [362, 149] width 107 height 40
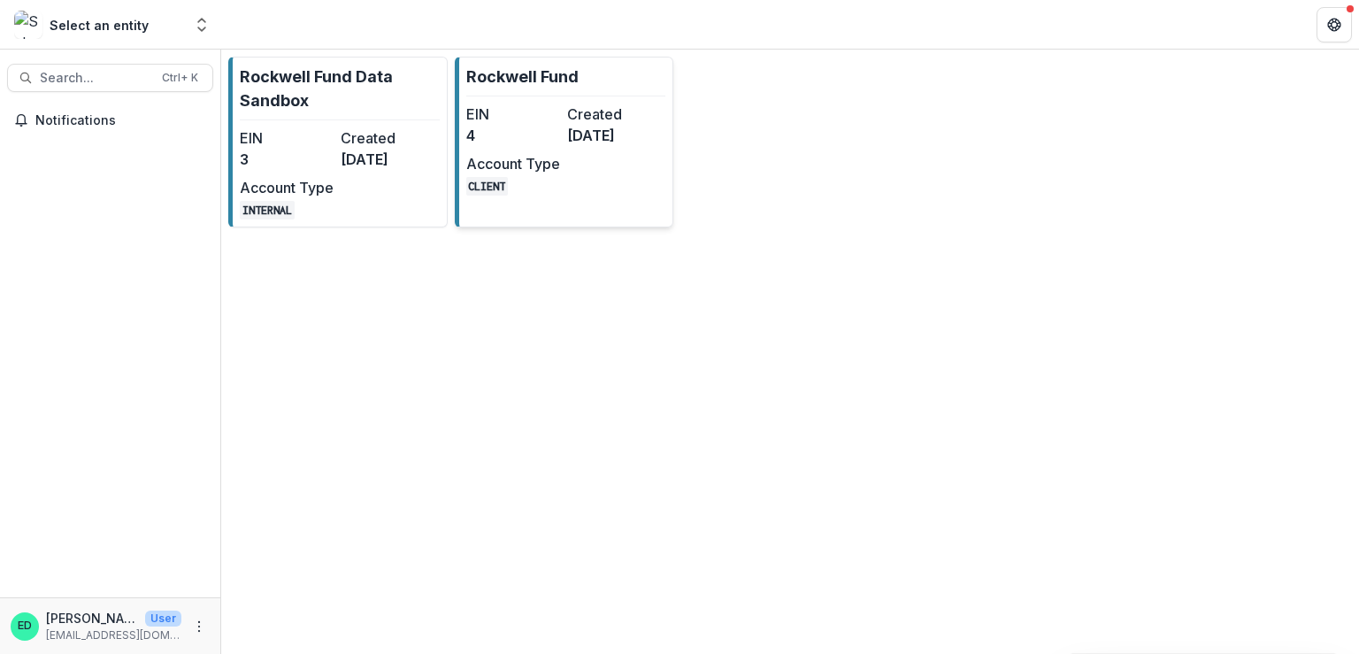
click at [536, 96] on hr at bounding box center [566, 96] width 200 height 1
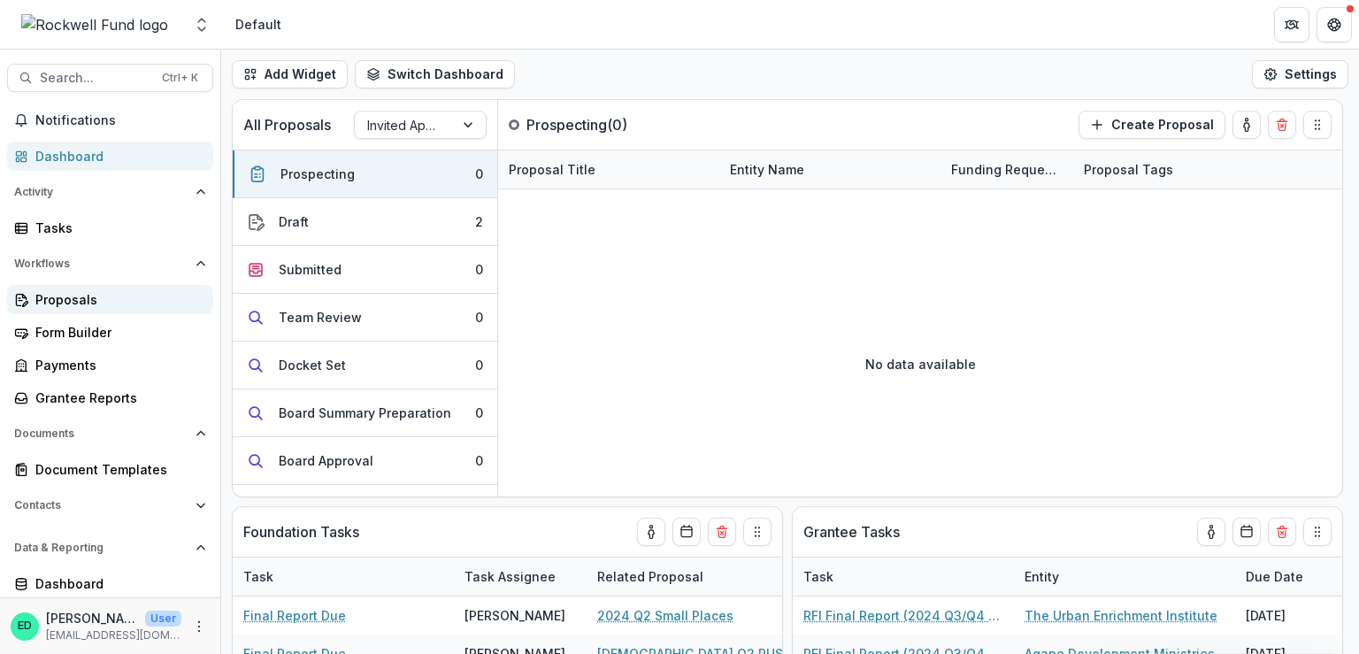
click at [60, 304] on div "Proposals" at bounding box center [117, 299] width 164 height 19
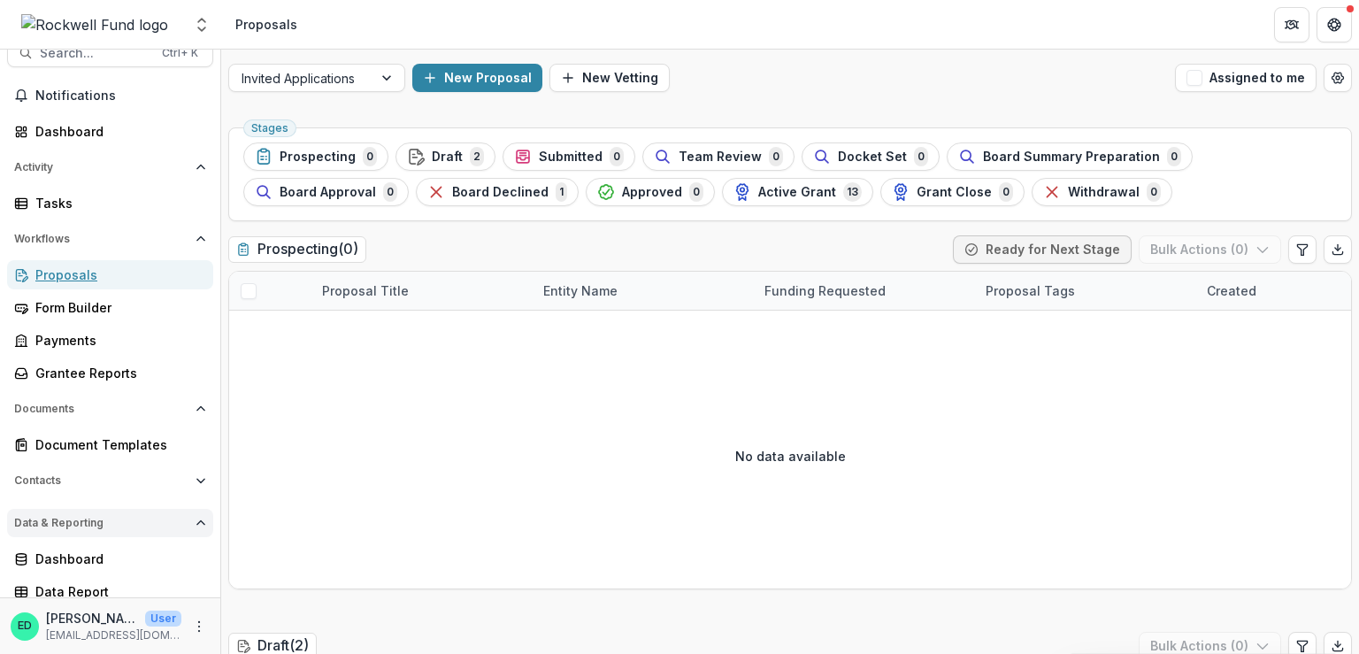
scroll to position [33, 0]
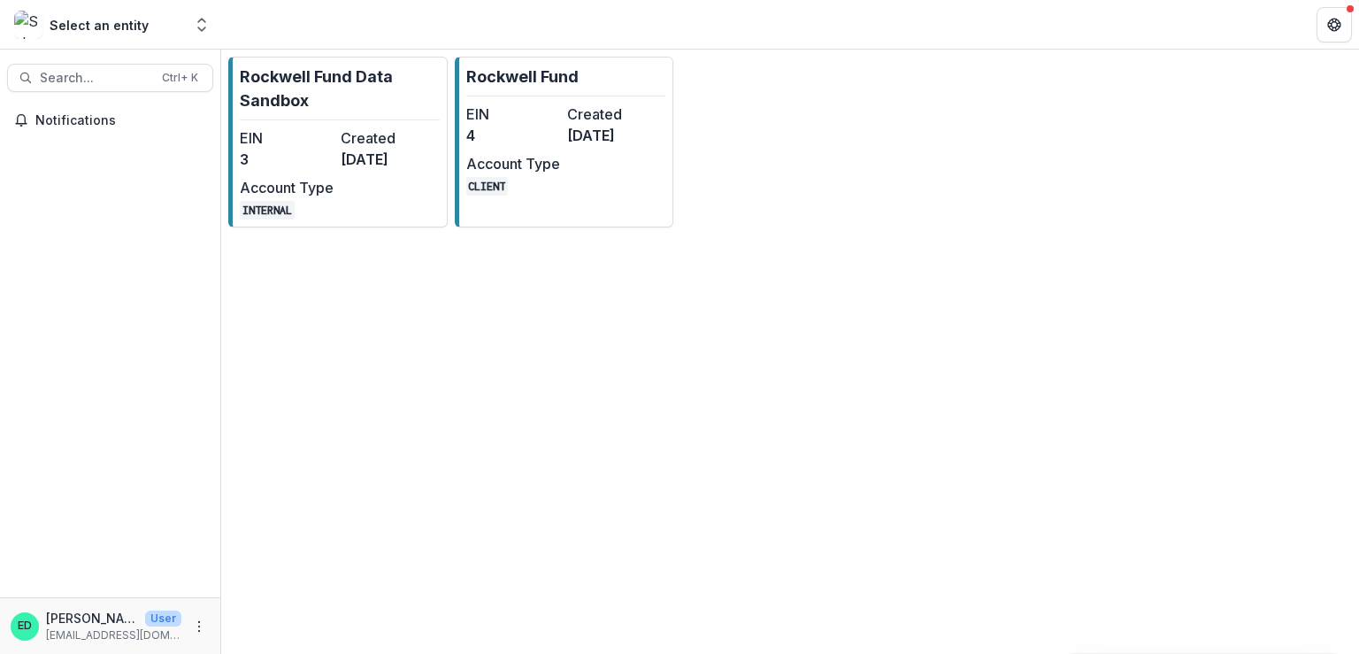
click at [678, 139] on div "Rockwell Fund Data Sandbox EIN 3 Created [DATE] Account Type INTERNAL Rockwell …" at bounding box center [790, 142] width 1138 height 185
click at [554, 159] on dt "Account Type" at bounding box center [513, 163] width 94 height 21
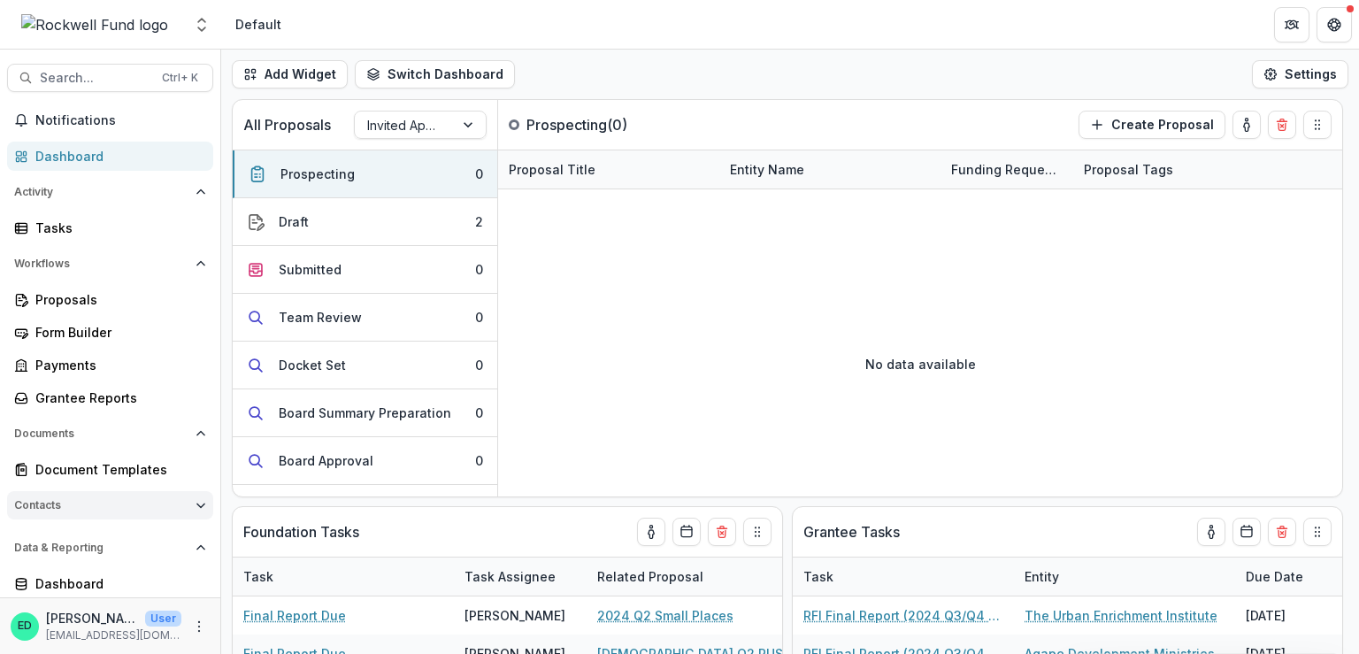
click at [68, 502] on span "Contacts" at bounding box center [101, 505] width 174 height 12
click at [79, 540] on div "Grantees" at bounding box center [117, 541] width 164 height 19
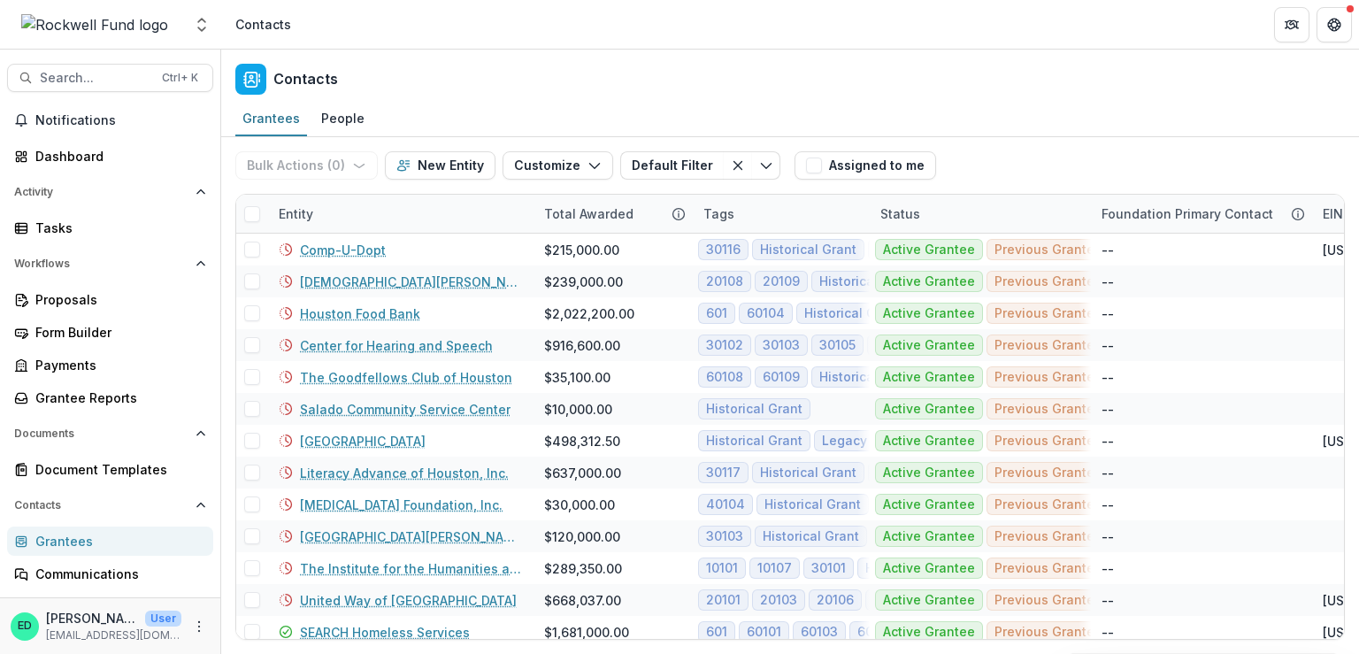
click at [297, 215] on div "Entity" at bounding box center [296, 213] width 56 height 19
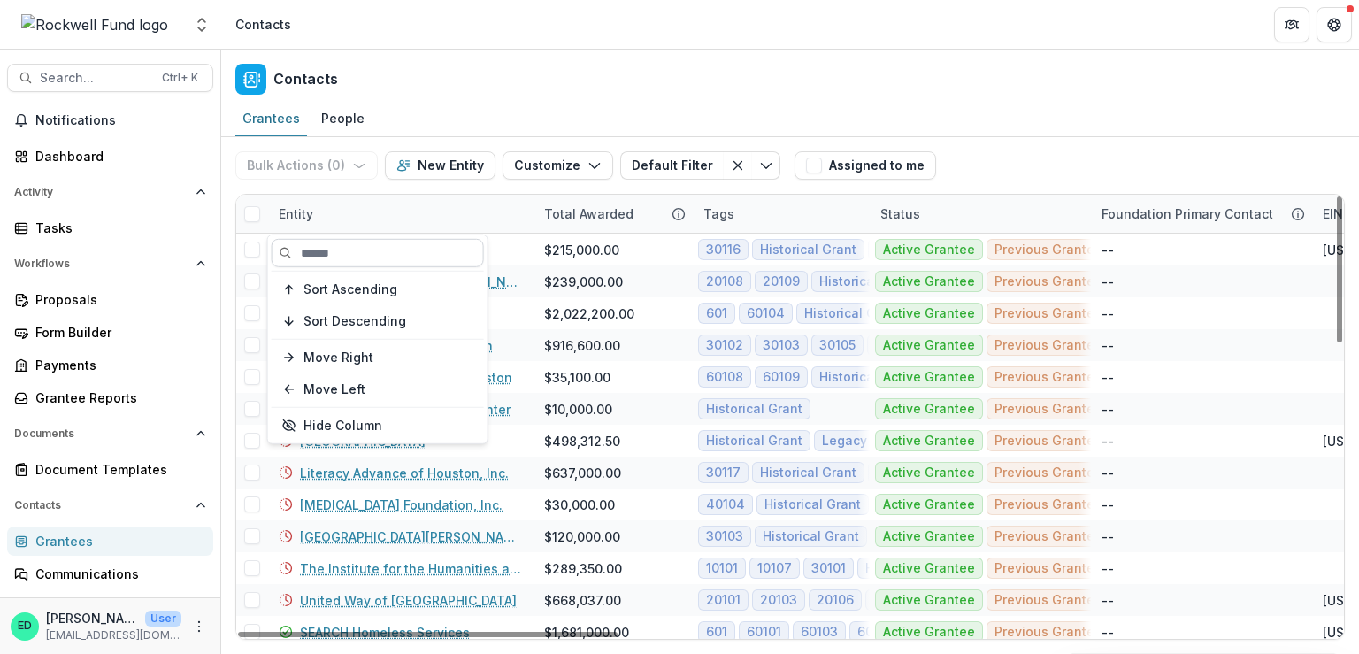
click at [357, 249] on input at bounding box center [378, 253] width 212 height 28
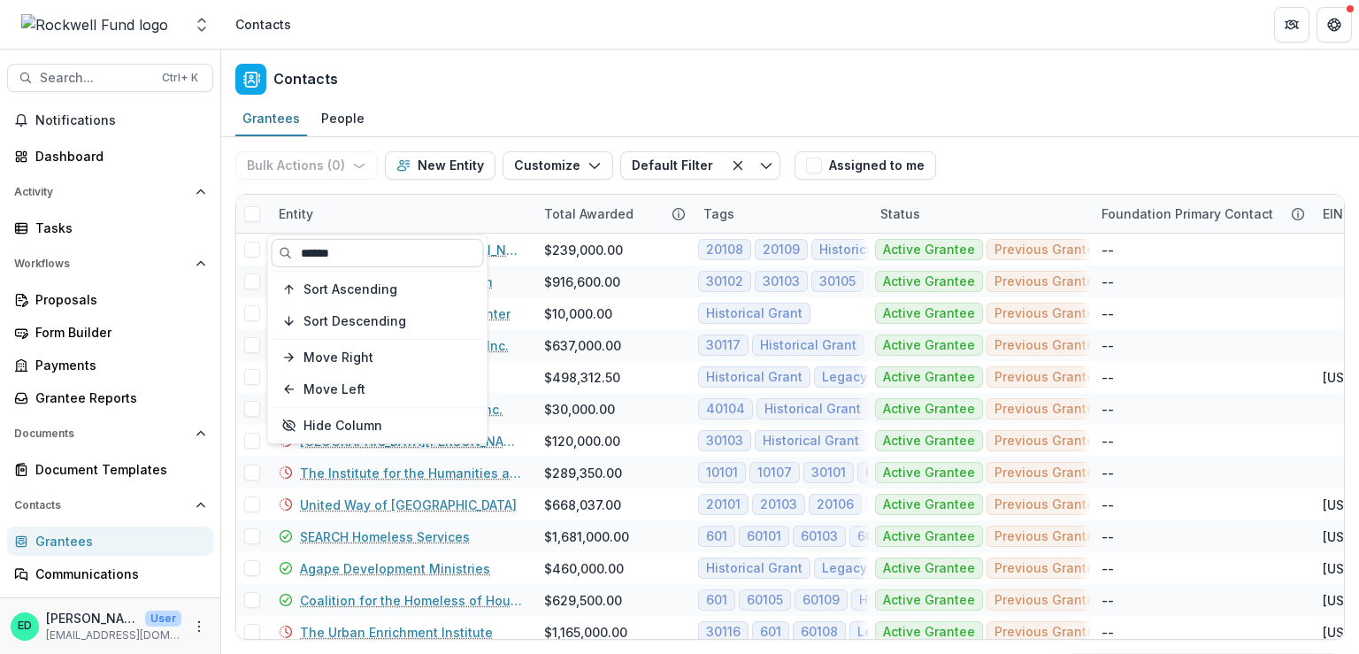
type input "******"
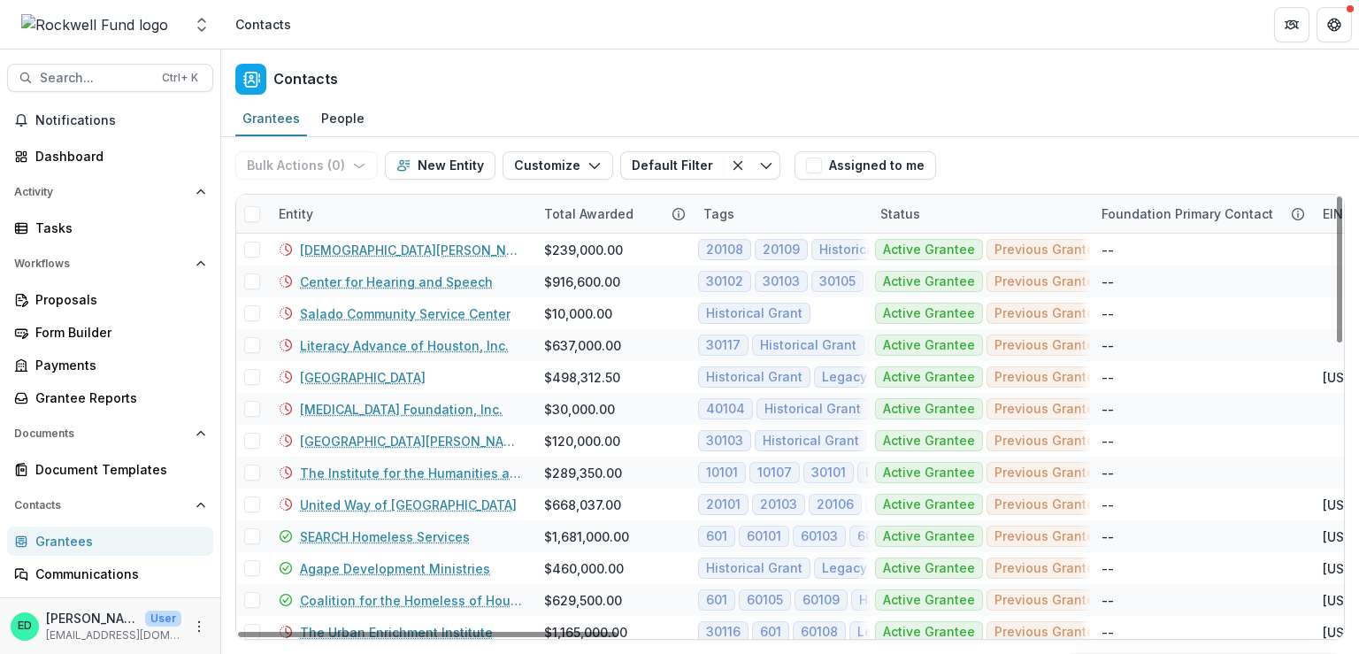
click at [308, 219] on div "Entity" at bounding box center [296, 213] width 56 height 19
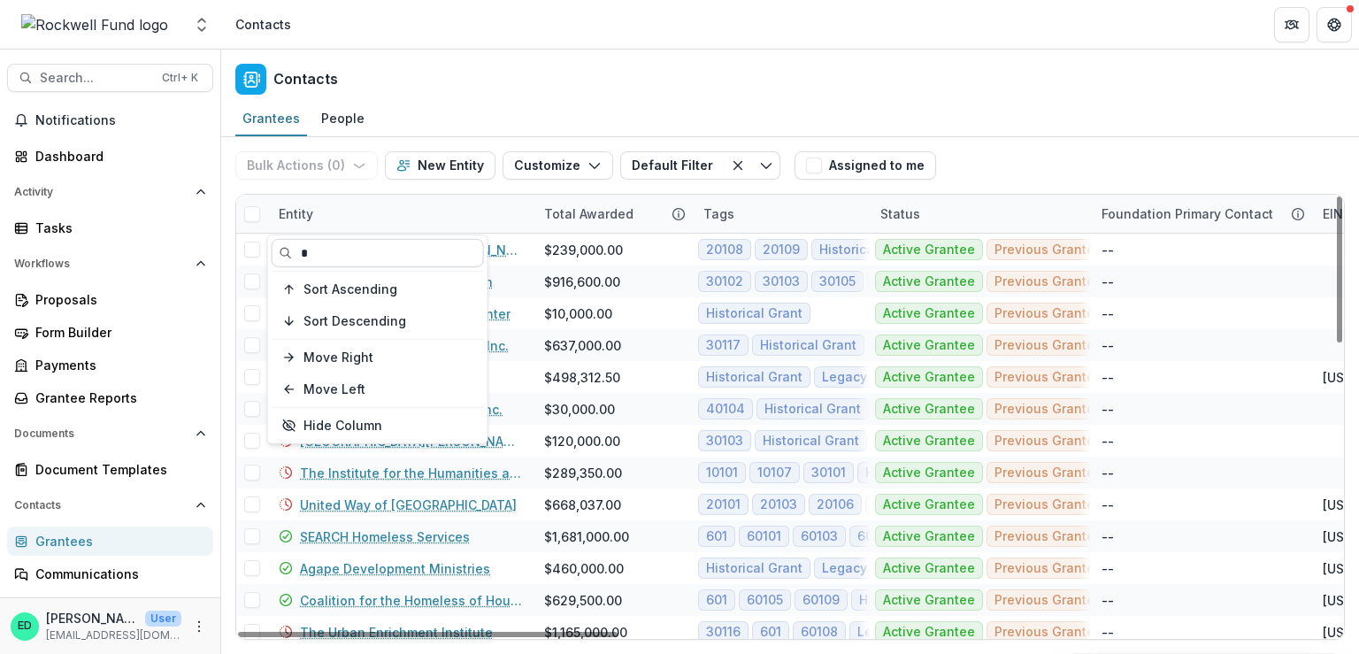
drag, startPoint x: 319, startPoint y: 242, endPoint x: 321, endPoint y: 258, distance: 17.0
click at [321, 258] on input "*" at bounding box center [378, 253] width 212 height 28
type input "******"
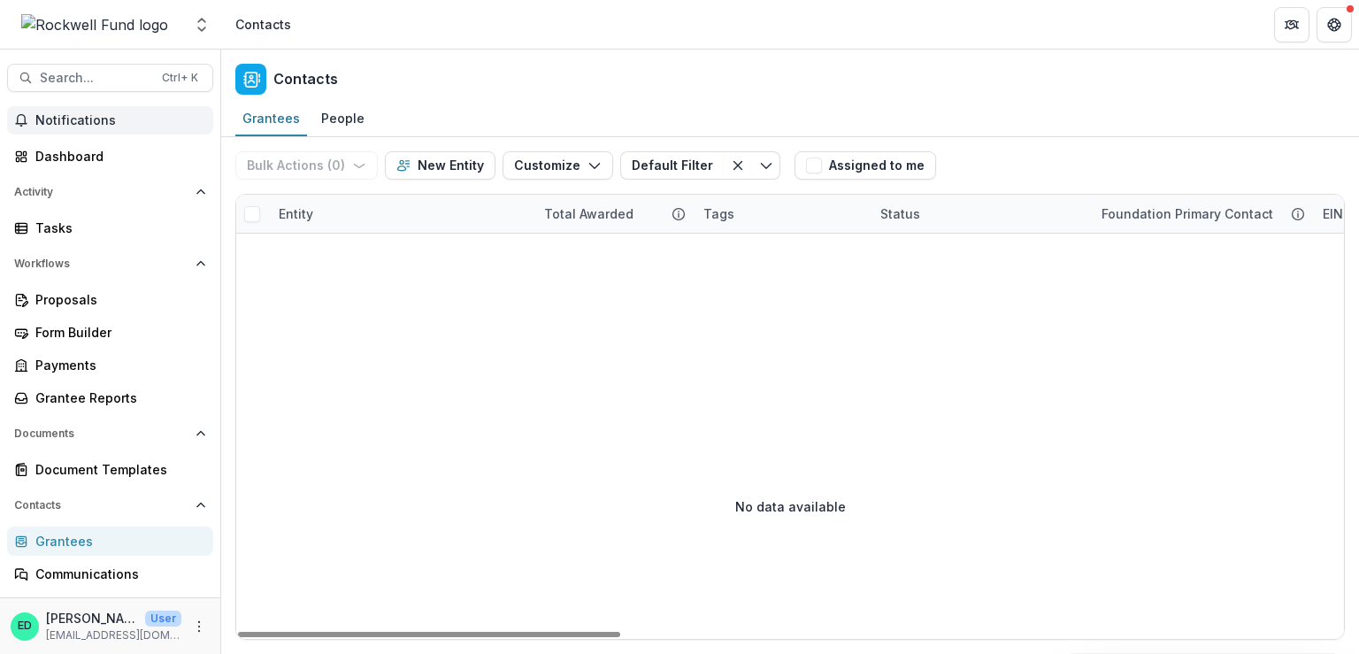
click at [108, 132] on button "Notifications" at bounding box center [110, 120] width 206 height 28
click at [96, 150] on div "Dashboard" at bounding box center [117, 156] width 164 height 19
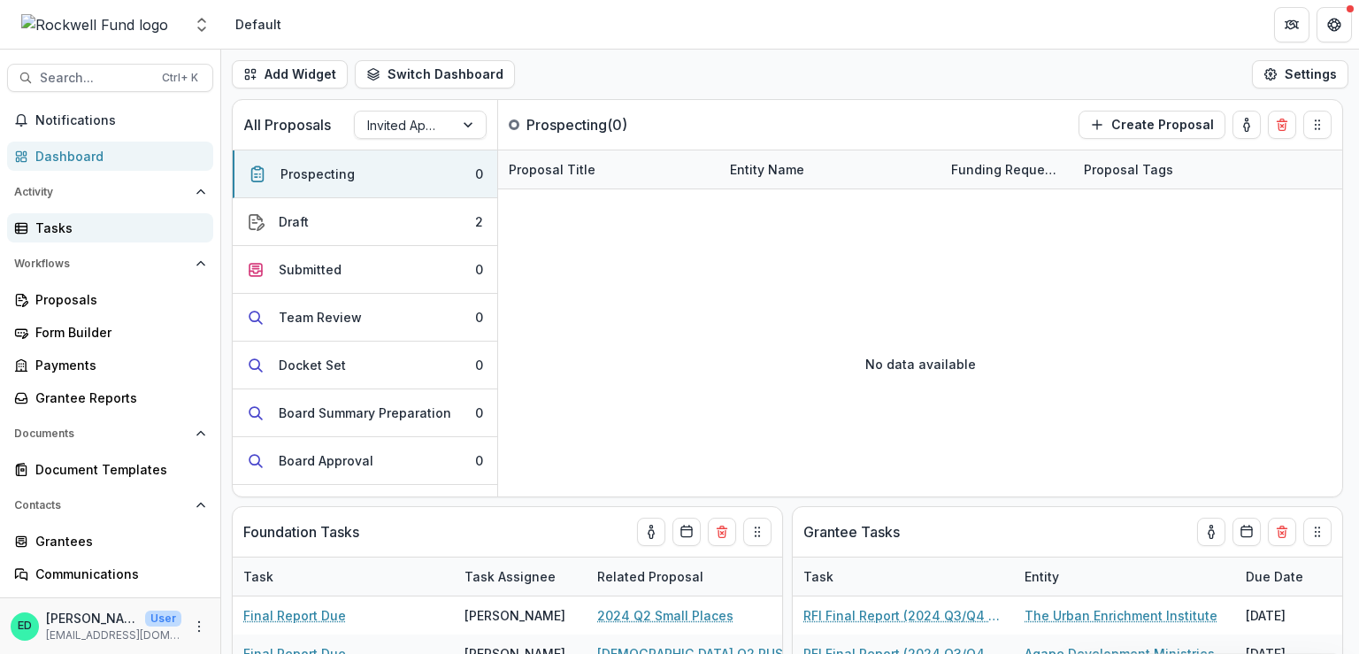
click at [73, 227] on div "Tasks" at bounding box center [117, 228] width 164 height 19
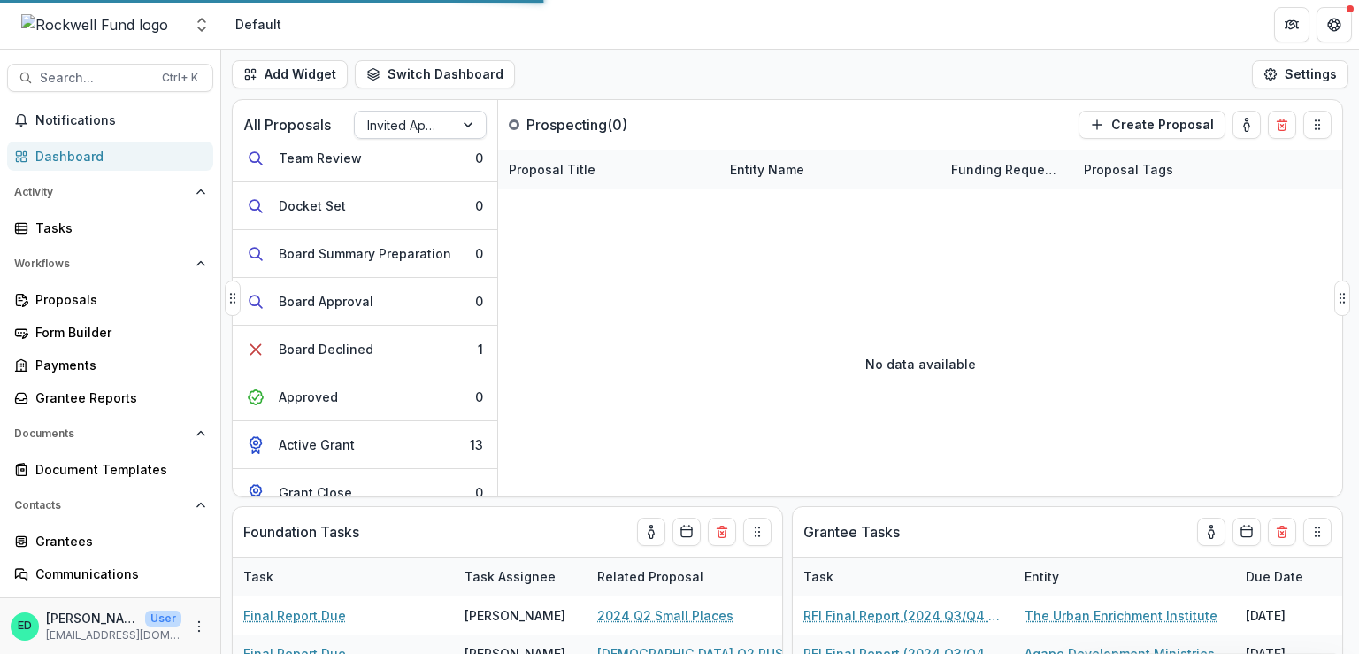
click at [435, 132] on div at bounding box center [404, 125] width 74 height 22
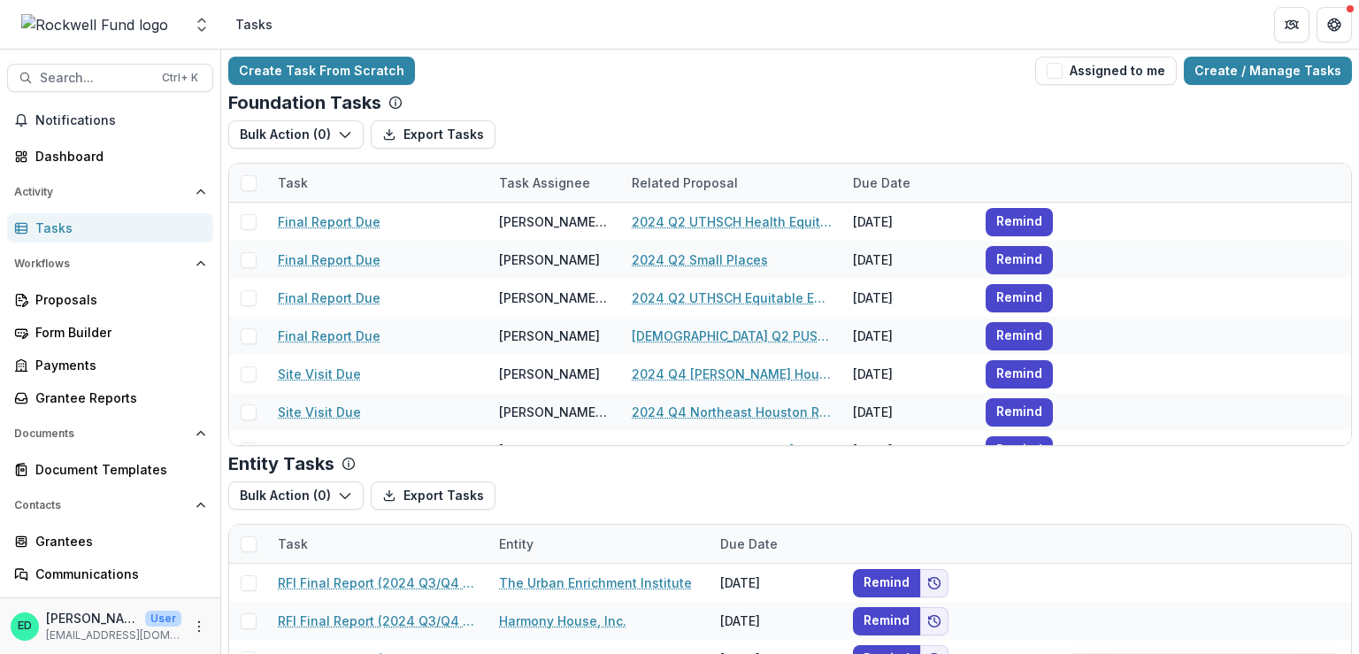
click at [81, 235] on div "Tasks" at bounding box center [117, 228] width 164 height 19
click at [46, 110] on button "Notifications" at bounding box center [110, 120] width 206 height 28
click at [52, 154] on div "Dashboard" at bounding box center [117, 156] width 164 height 19
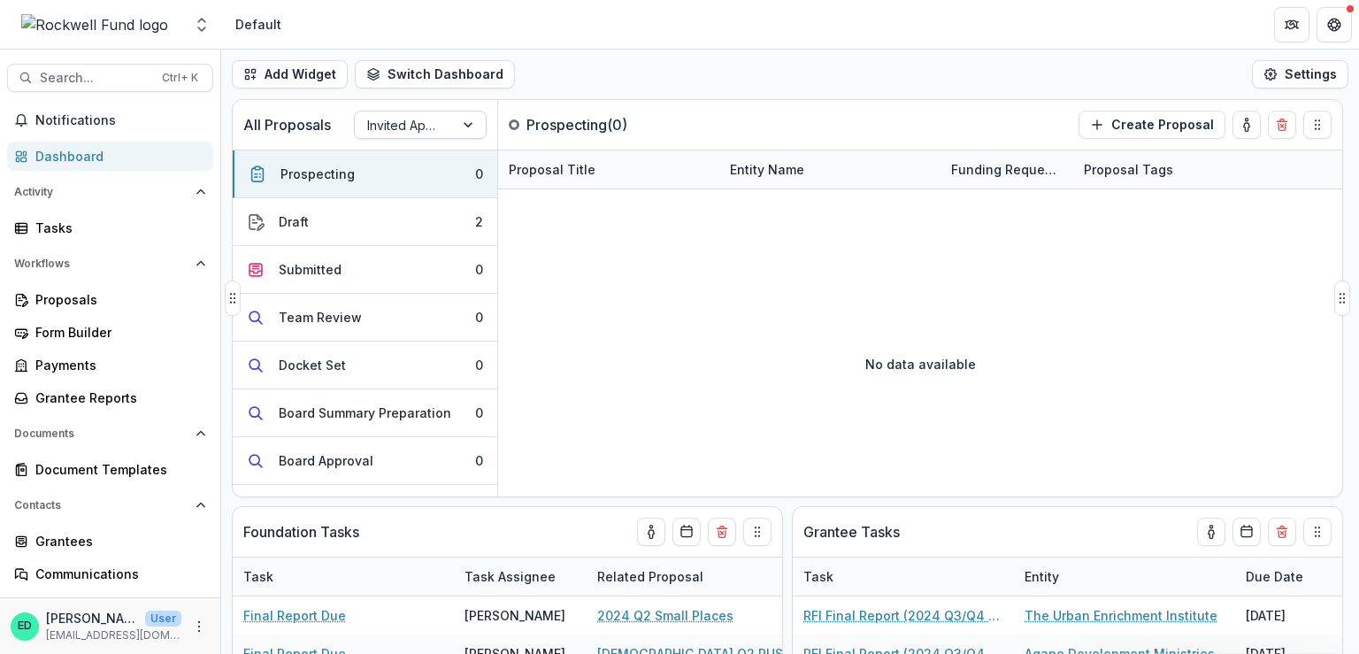
click at [463, 127] on div at bounding box center [470, 124] width 32 height 27
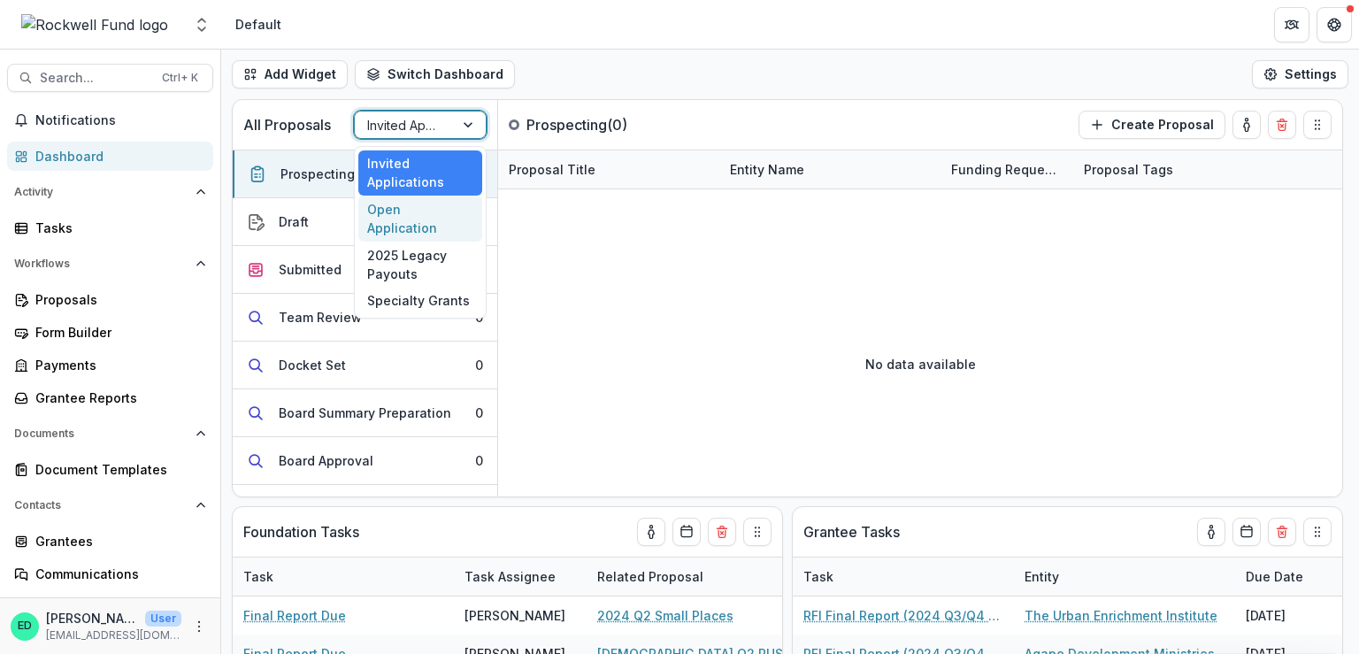
click at [404, 211] on div "Open Application" at bounding box center [420, 219] width 124 height 46
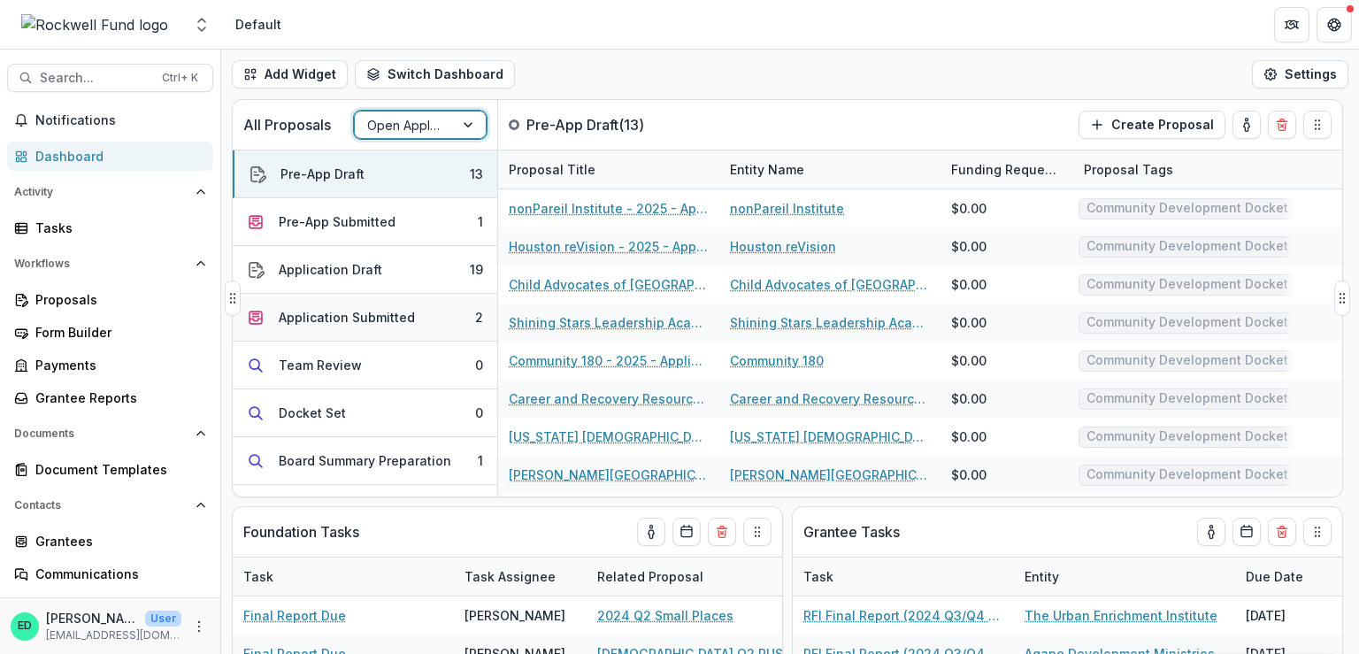
scroll to position [271, 0]
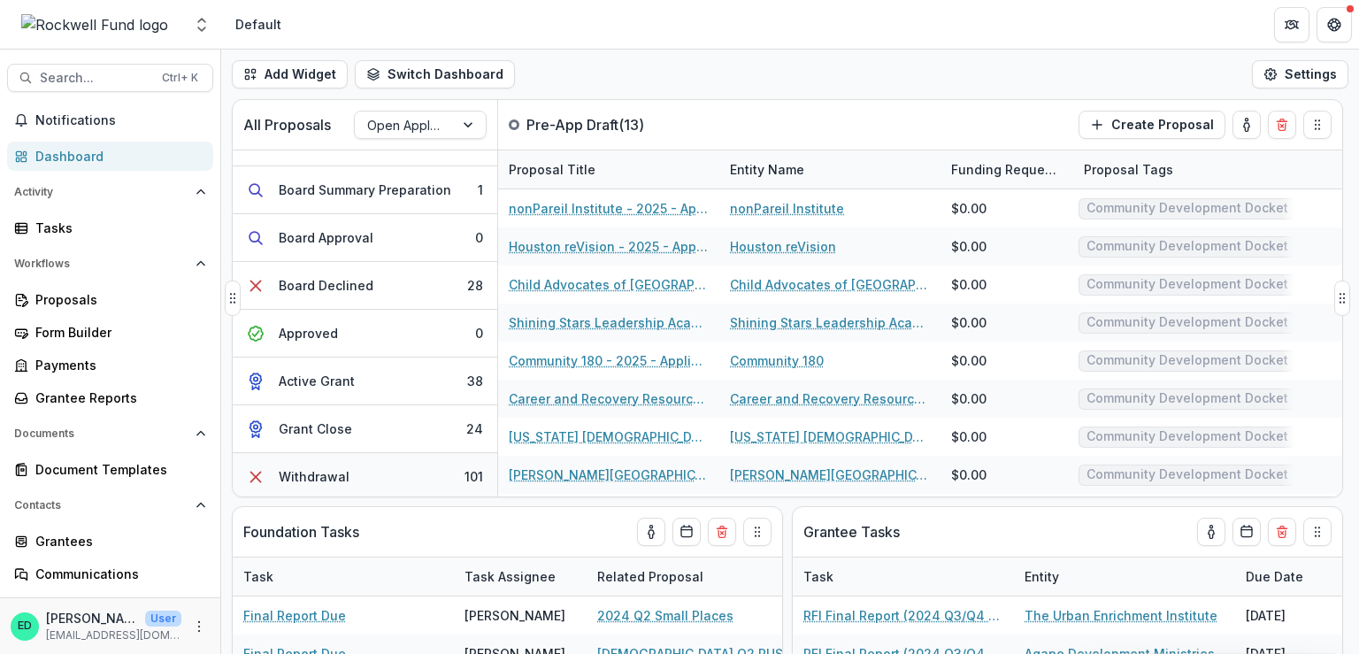
click at [365, 479] on button "Withdrawal 101" at bounding box center [365, 476] width 265 height 47
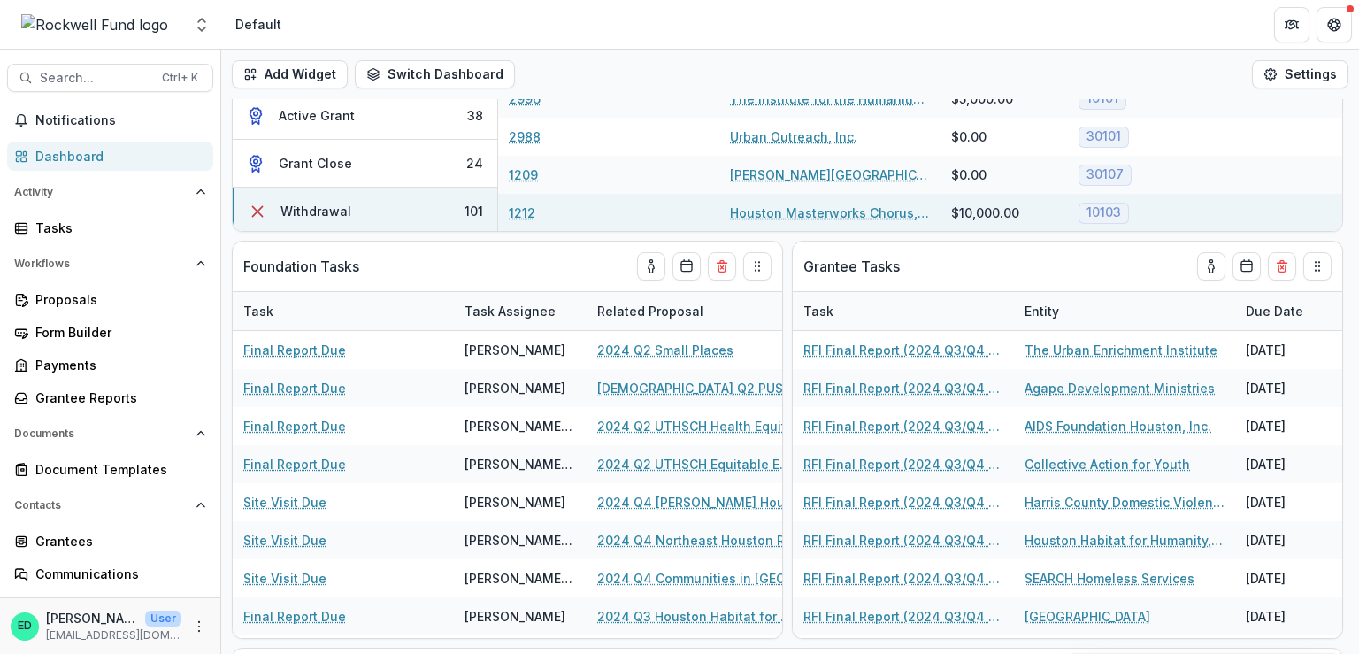
scroll to position [0, 0]
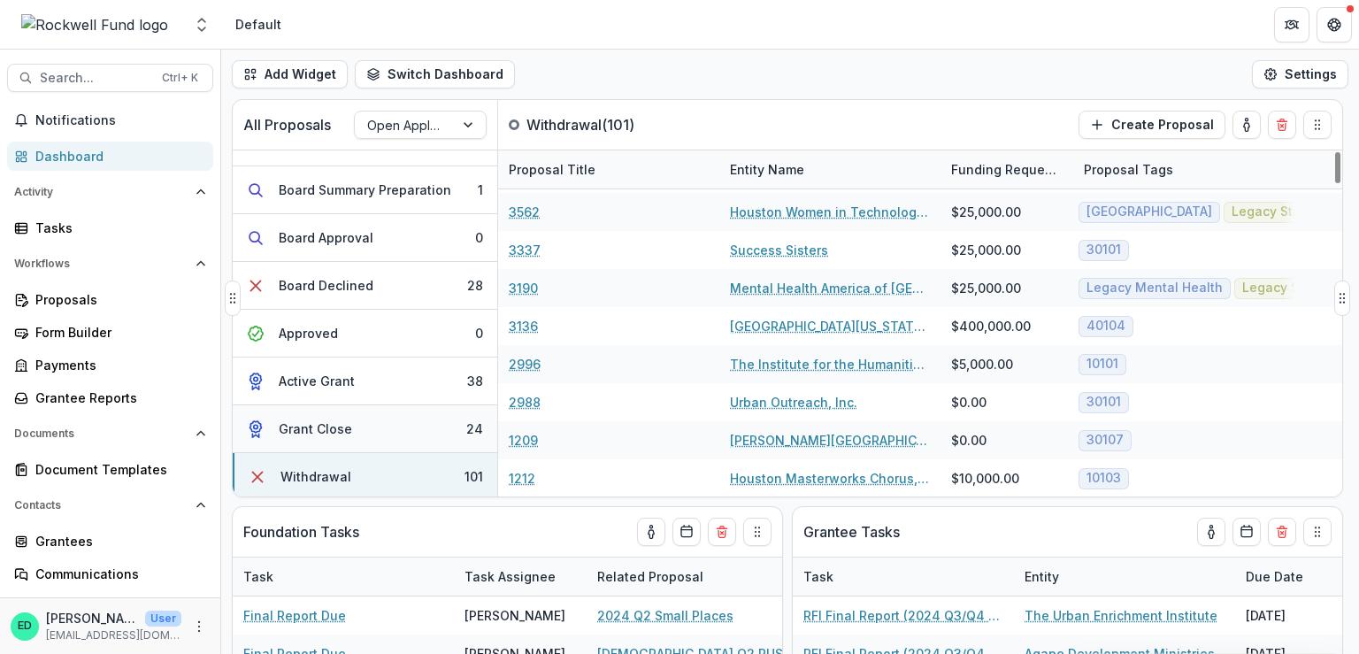
click at [388, 429] on button "Grant Close 24" at bounding box center [365, 429] width 265 height 48
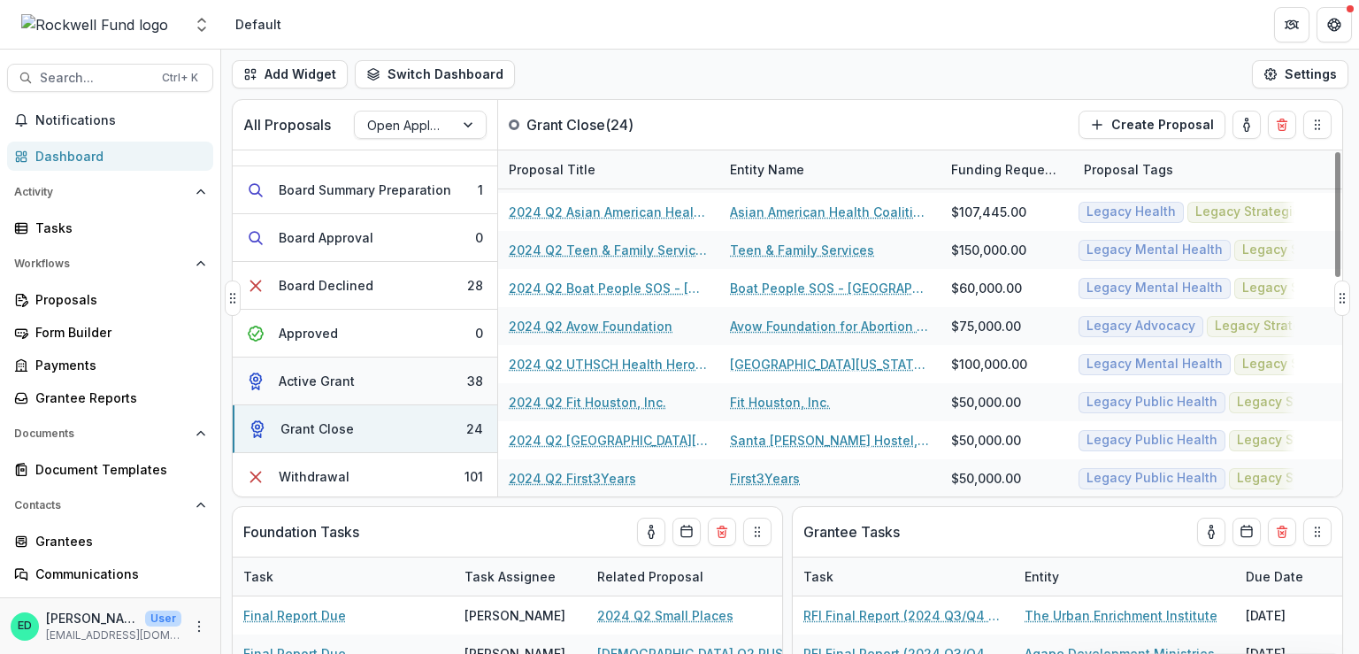
click at [398, 383] on button "Active Grant 38" at bounding box center [365, 382] width 265 height 48
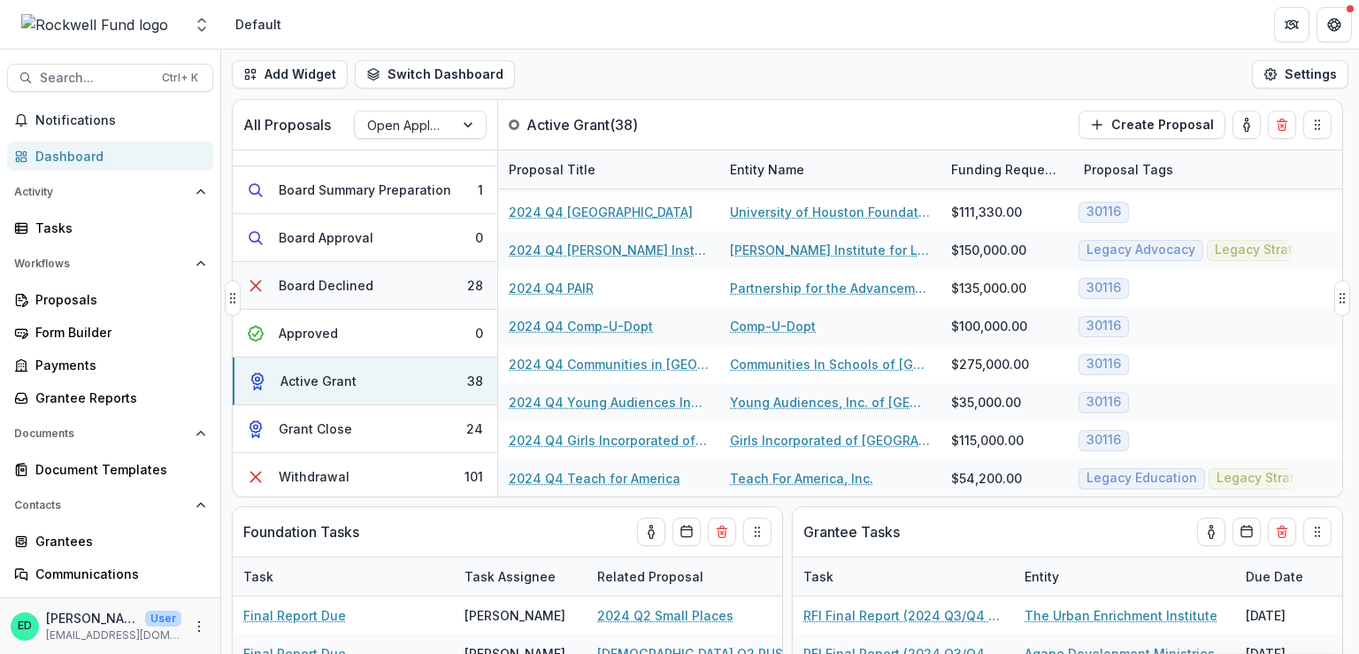
click at [375, 270] on button "Board Declined 28" at bounding box center [365, 286] width 265 height 48
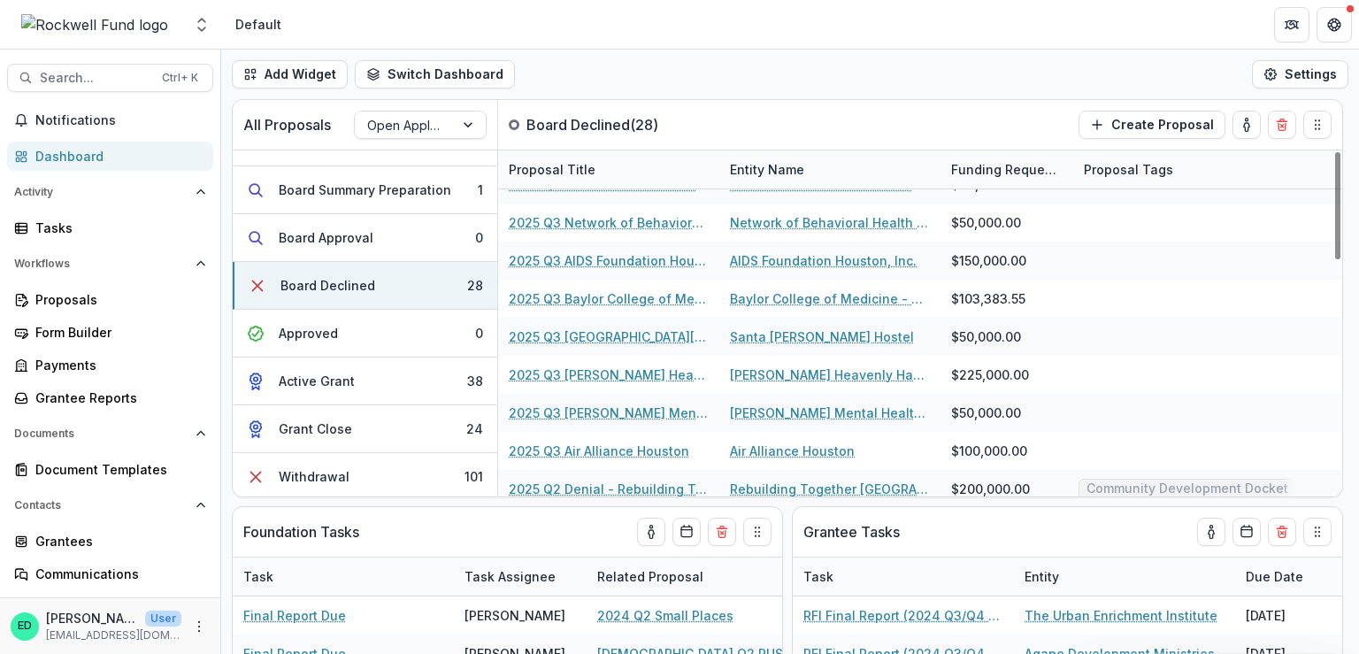
scroll to position [757, 0]
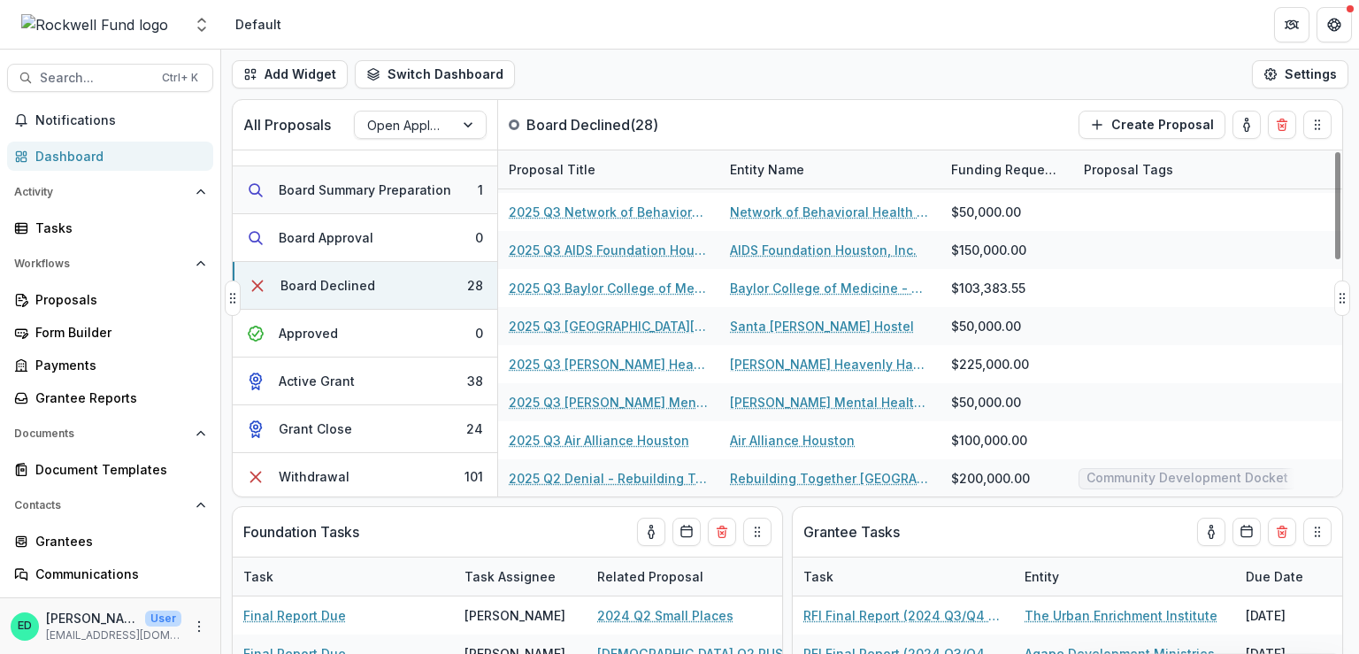
click at [388, 171] on button "Board Summary Preparation 1" at bounding box center [365, 190] width 265 height 48
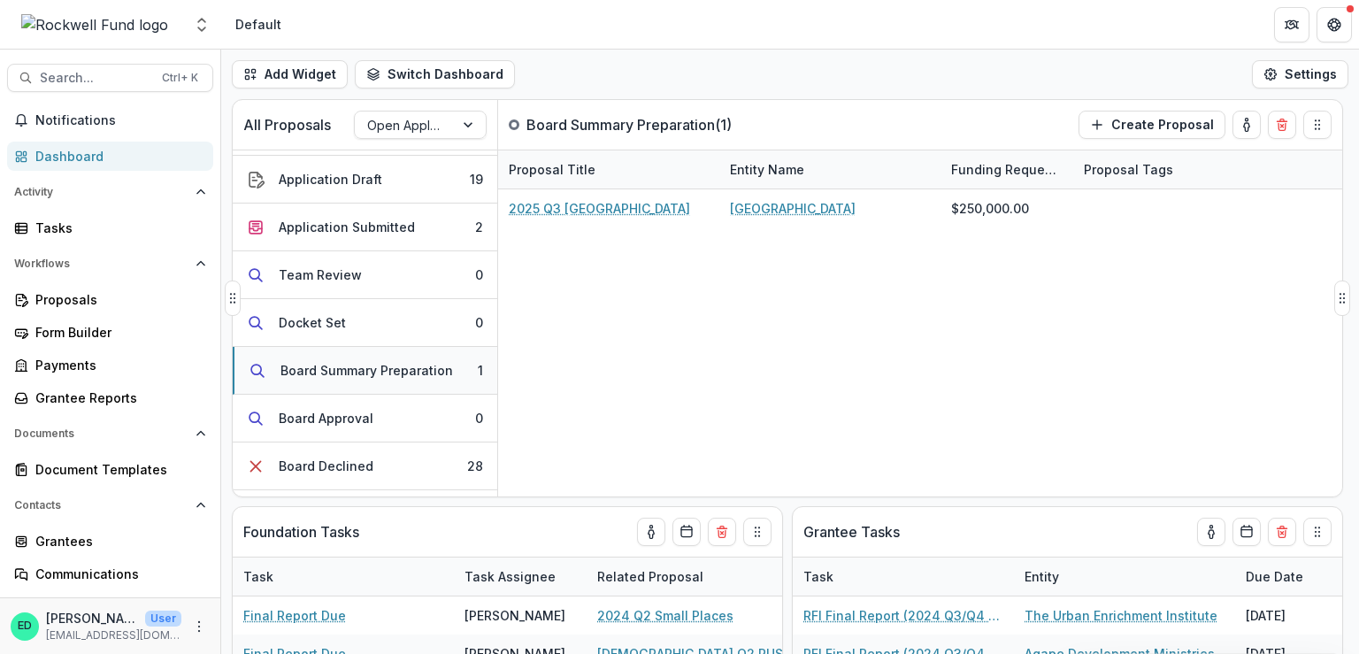
scroll to position [0, 0]
